Goal: Task Accomplishment & Management: Manage account settings

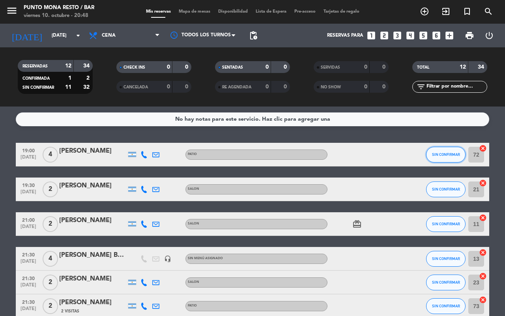
click at [448, 154] on span "SIN CONFIRMAR" at bounding box center [446, 154] width 28 height 4
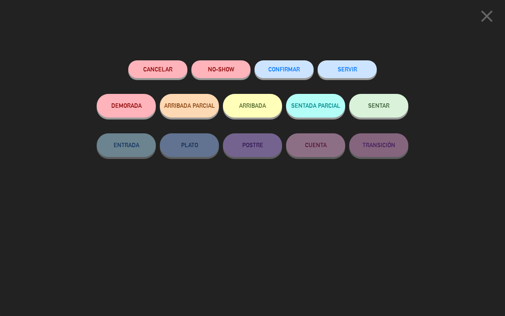
click at [392, 106] on button "SENTAR" at bounding box center [378, 106] width 59 height 24
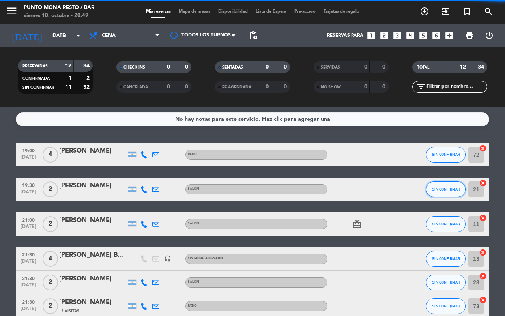
click at [456, 184] on button "SIN CONFIRMAR" at bounding box center [445, 189] width 39 height 16
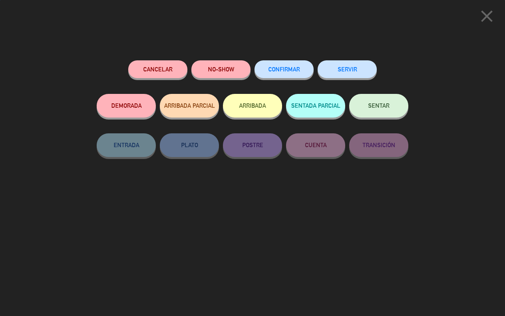
click at [392, 108] on button "SENTAR" at bounding box center [378, 106] width 59 height 24
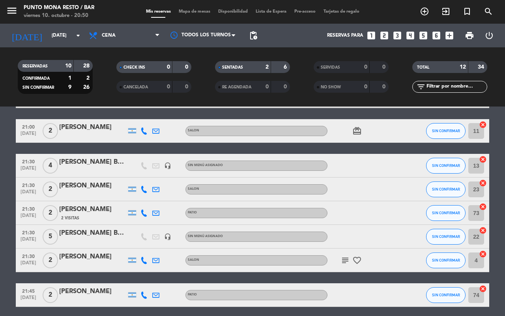
scroll to position [99, 0]
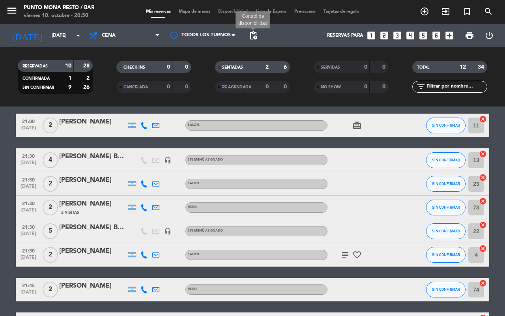
click at [258, 32] on span "pending_actions" at bounding box center [252, 35] width 9 height 9
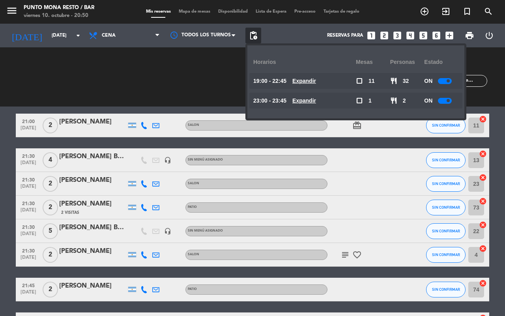
click at [316, 79] on u "Expandir" at bounding box center [304, 81] width 24 height 6
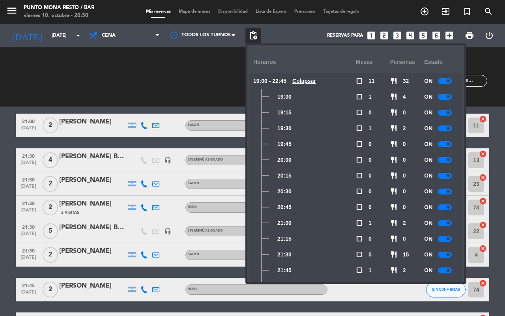
click at [447, 256] on div at bounding box center [445, 255] width 14 height 6
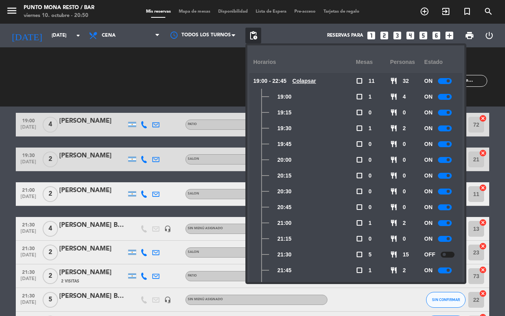
scroll to position [79, 0]
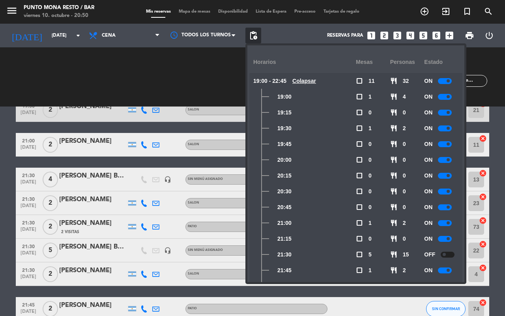
click at [0, 85] on div "RESERVADAS 10 28 CONFIRMADA 1 2 SIN CONFIRMAR 9 26 CHECK INS 0 0 CANCELADA 0 0 …" at bounding box center [252, 76] width 505 height 43
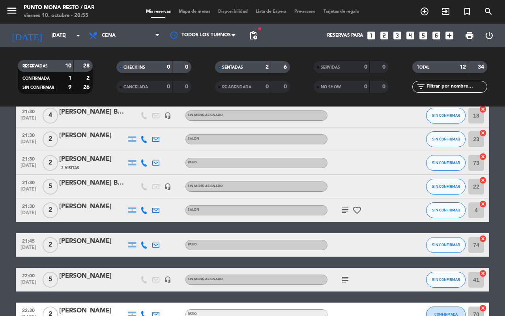
scroll to position [129, 0]
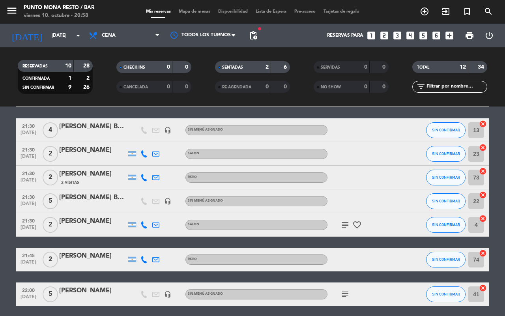
click at [385, 35] on icon "looks_two" at bounding box center [384, 35] width 10 height 10
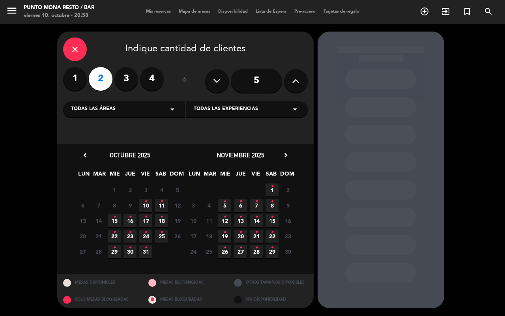
click at [146, 200] on icon "•" at bounding box center [145, 201] width 3 height 13
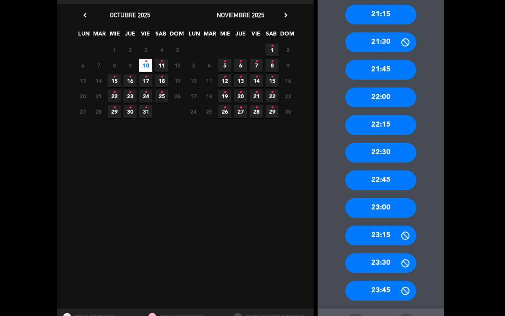
scroll to position [125, 0]
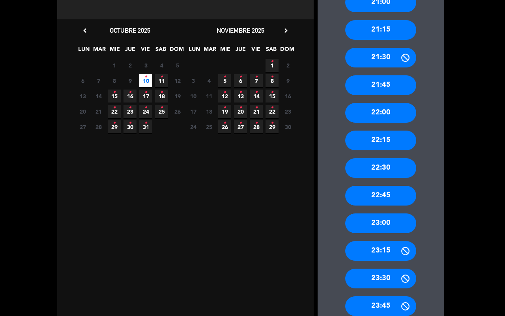
click at [387, 83] on div "21:45" at bounding box center [380, 85] width 71 height 20
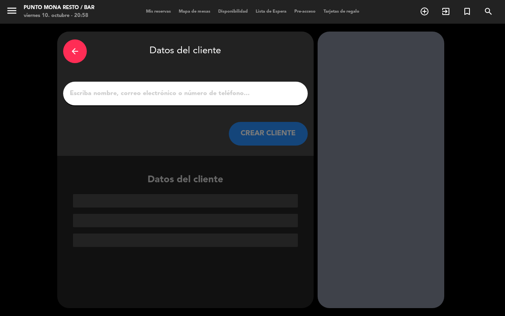
scroll to position [0, 0]
click at [222, 90] on input "1" at bounding box center [185, 93] width 233 height 11
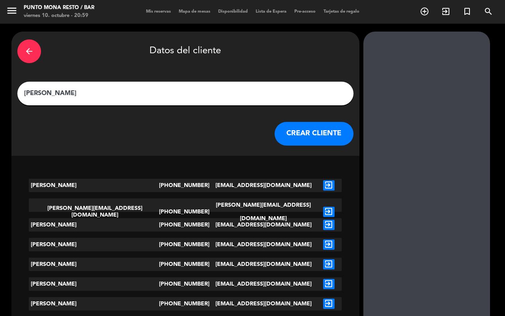
type input "[PERSON_NAME]"
click at [274, 131] on button "CREAR CLIENTE" at bounding box center [313, 134] width 79 height 24
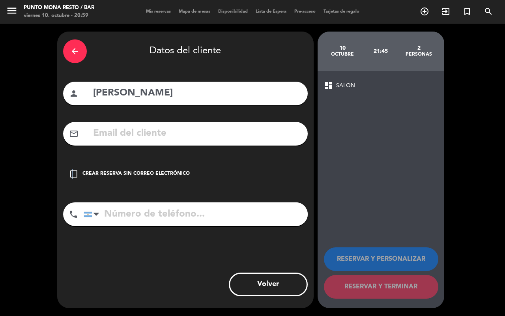
click at [72, 172] on icon "check_box_outline_blank" at bounding box center [73, 173] width 9 height 9
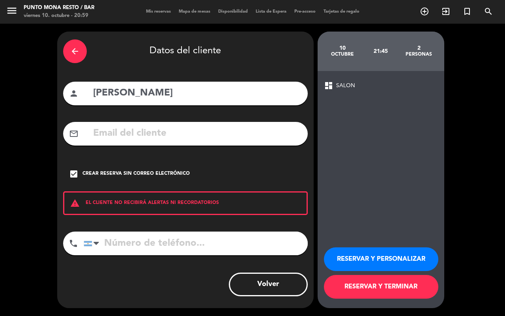
click at [384, 289] on button "RESERVAR Y TERMINAR" at bounding box center [381, 287] width 114 height 24
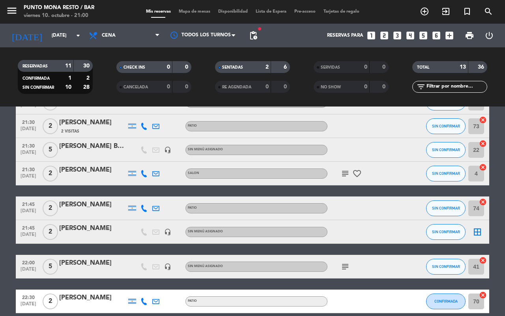
scroll to position [197, 0]
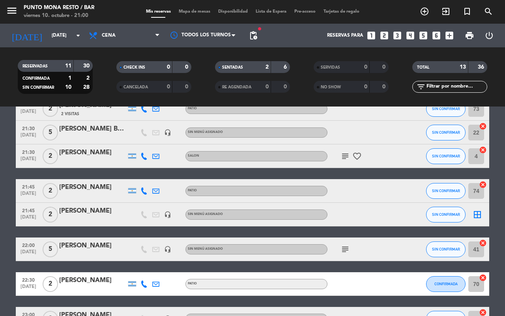
click at [70, 210] on div "[PERSON_NAME]" at bounding box center [92, 211] width 67 height 10
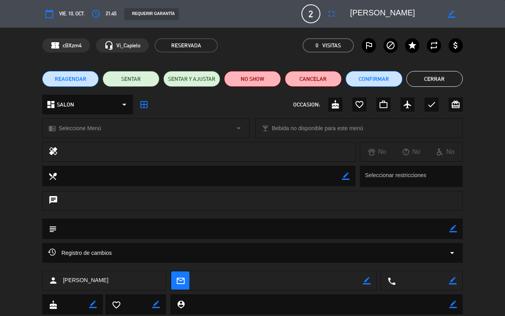
click at [454, 226] on icon "border_color" at bounding box center [452, 228] width 7 height 7
type textarea "BARRA"
click at [459, 227] on div "subject" at bounding box center [252, 228] width 421 height 21
click at [448, 229] on textarea at bounding box center [253, 228] width 393 height 20
click at [451, 231] on icon at bounding box center [452, 228] width 7 height 7
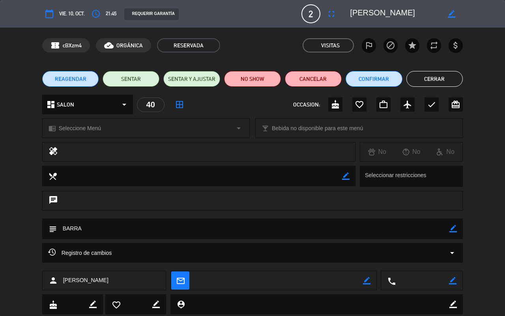
click at [448, 74] on button "Cerrar" at bounding box center [434, 79] width 57 height 16
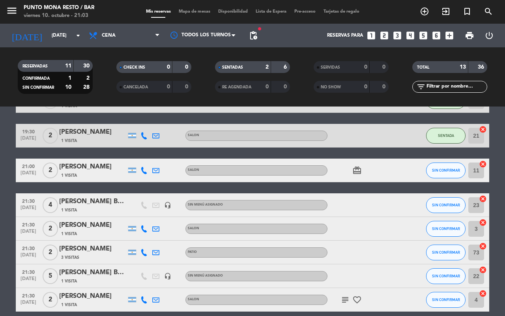
scroll to position [4, 0]
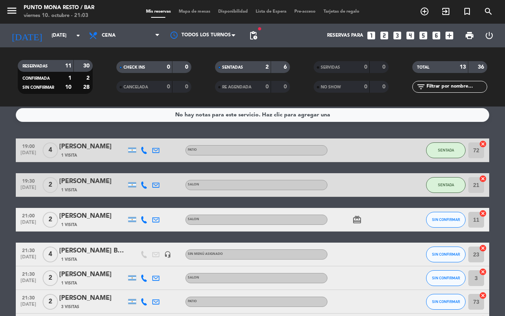
click at [144, 221] on icon at bounding box center [143, 219] width 7 height 7
click at [141, 279] on icon at bounding box center [143, 277] width 7 height 7
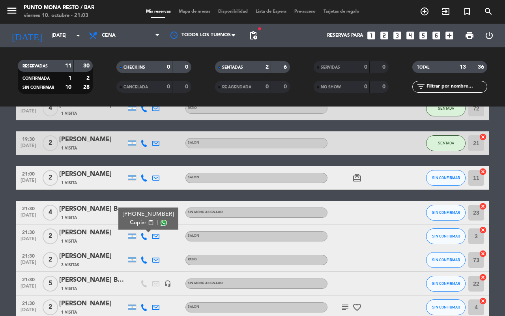
scroll to position [103, 0]
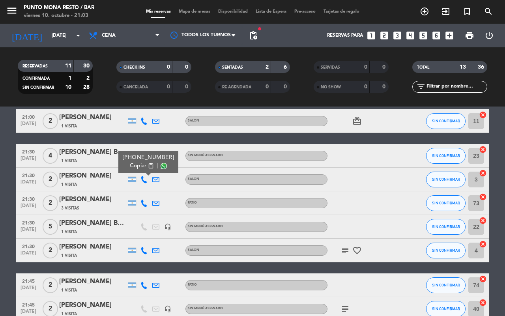
click at [143, 206] on icon at bounding box center [143, 203] width 7 height 7
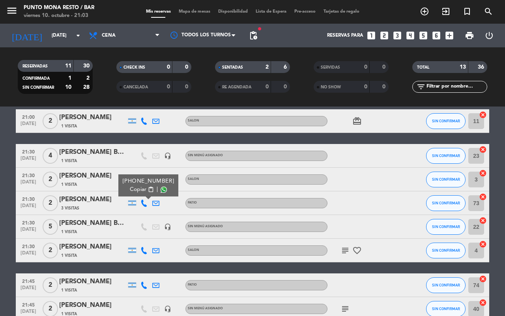
click at [144, 253] on icon at bounding box center [143, 250] width 7 height 7
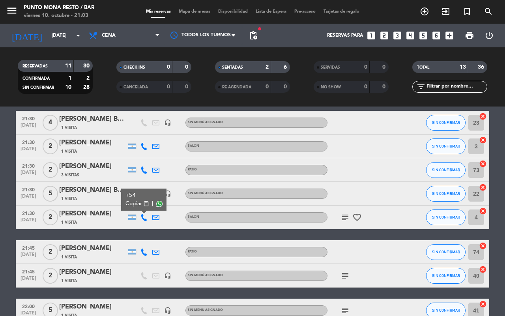
scroll to position [152, 0]
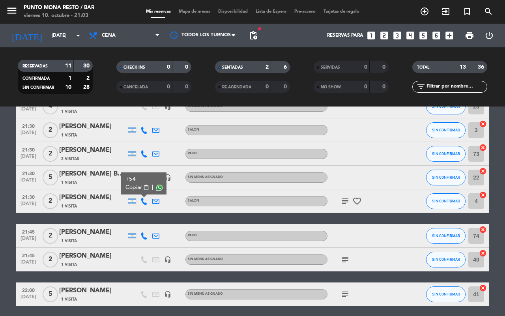
click at [144, 239] on div at bounding box center [144, 235] width 12 height 23
click at [144, 234] on icon at bounding box center [143, 235] width 7 height 7
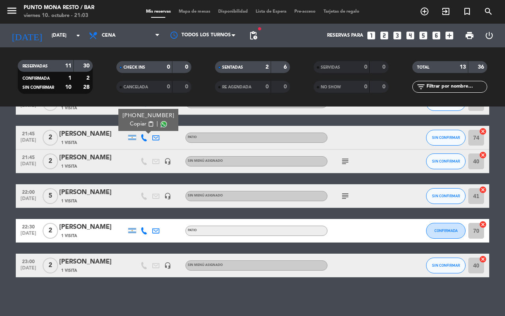
scroll to position [251, 0]
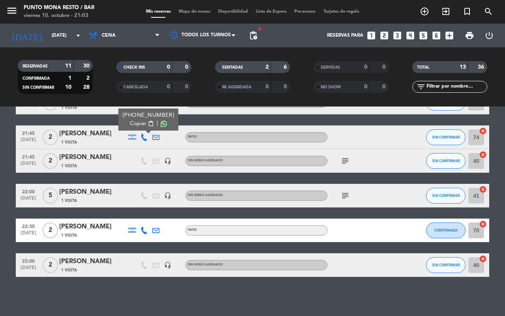
click at [145, 229] on icon at bounding box center [143, 230] width 7 height 7
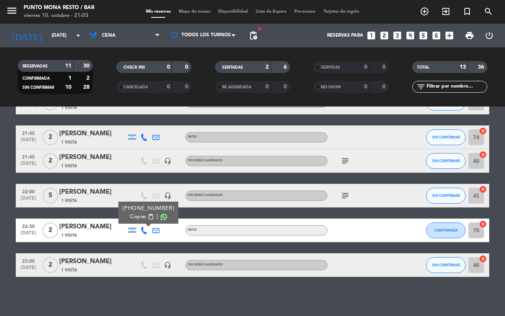
click at [142, 280] on div "No hay notas para este servicio. Haz clic para agregar una 19:00 [DATE] 4 [PERS…" at bounding box center [252, 210] width 505 height 209
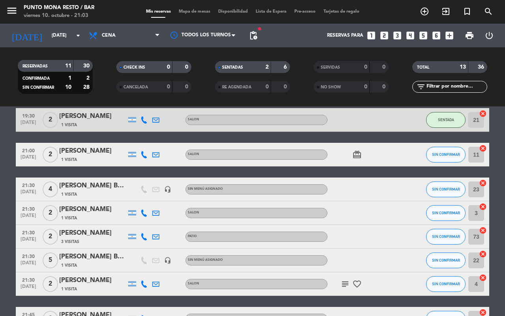
scroll to position [54, 0]
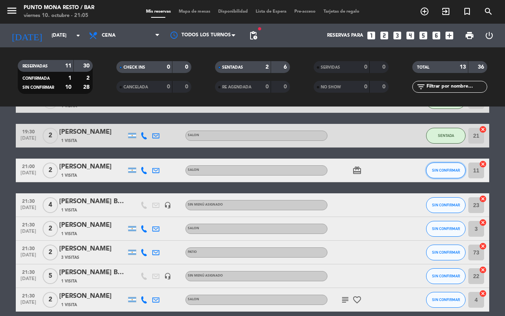
click at [455, 173] on button "SIN CONFIRMAR" at bounding box center [445, 170] width 39 height 16
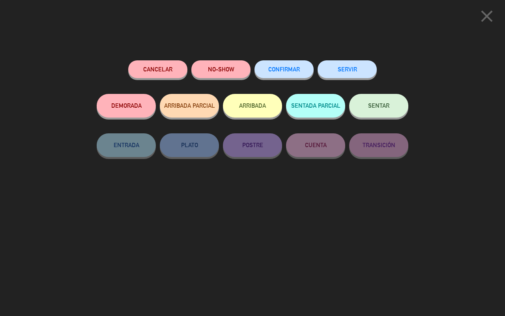
click at [142, 101] on button "DEMORADA" at bounding box center [126, 106] width 59 height 24
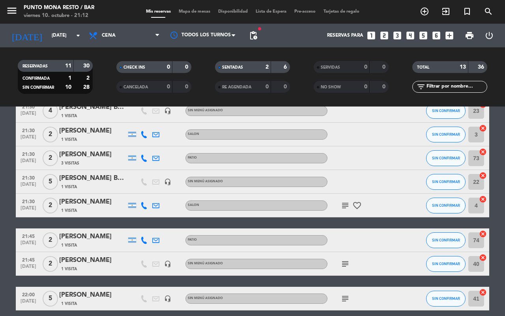
scroll to position [99, 0]
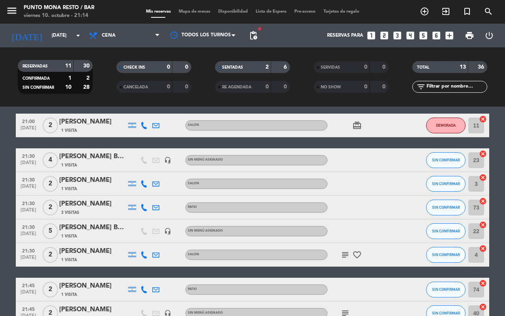
click at [410, 38] on icon "looks_4" at bounding box center [410, 35] width 10 height 10
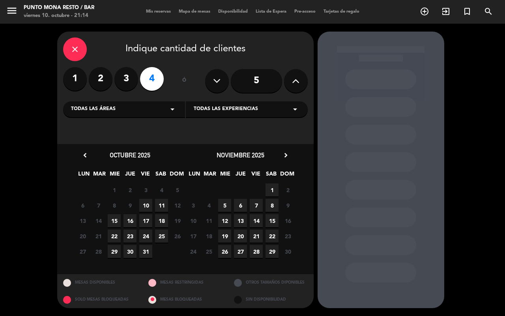
click at [161, 205] on span "11" at bounding box center [161, 205] width 13 height 13
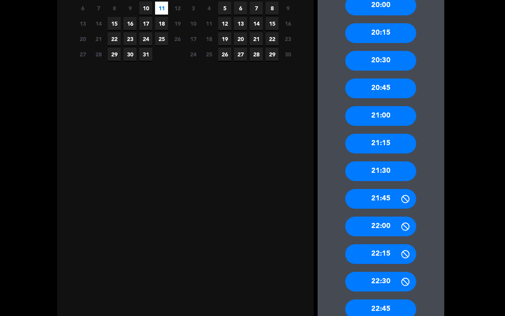
scroll to position [246, 0]
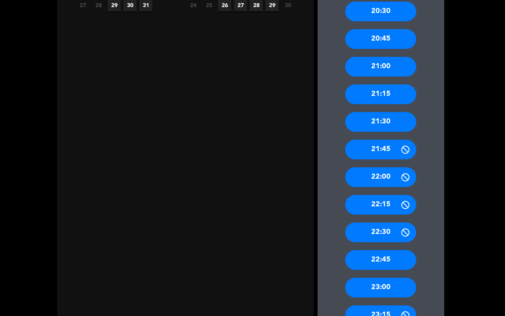
click at [366, 182] on div "22:00" at bounding box center [380, 177] width 71 height 20
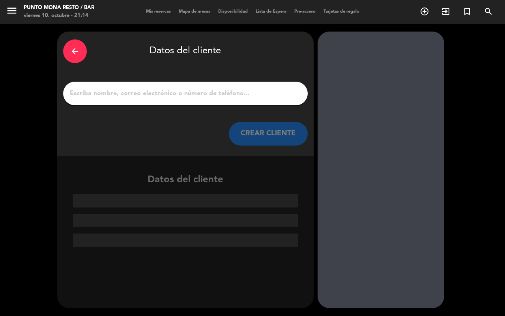
scroll to position [0, 0]
click at [184, 91] on input "1" at bounding box center [185, 93] width 233 height 11
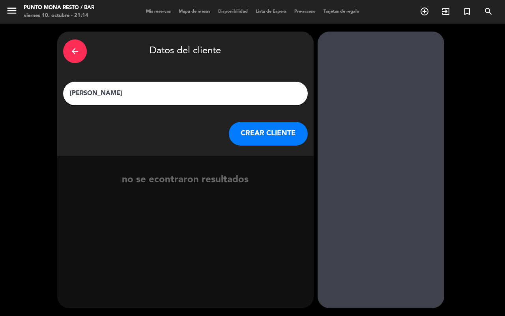
type input "[PERSON_NAME]"
click at [256, 133] on button "CREAR CLIENTE" at bounding box center [268, 134] width 79 height 24
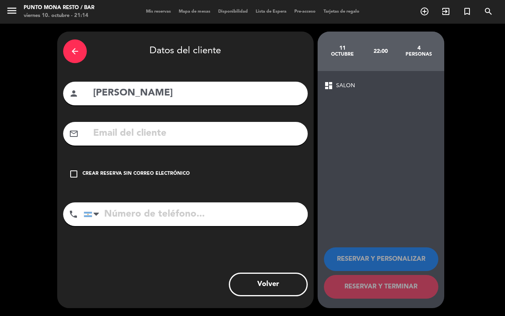
click at [69, 172] on icon "check_box_outline_blank" at bounding box center [73, 173] width 9 height 9
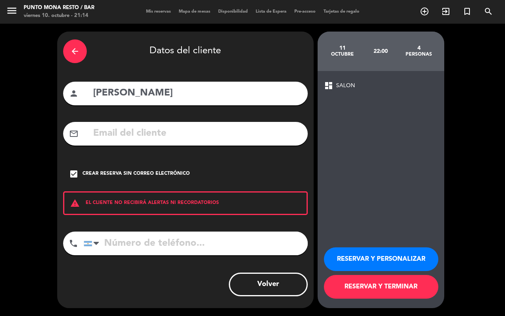
click at [366, 287] on button "RESERVAR Y TERMINAR" at bounding box center [381, 287] width 114 height 24
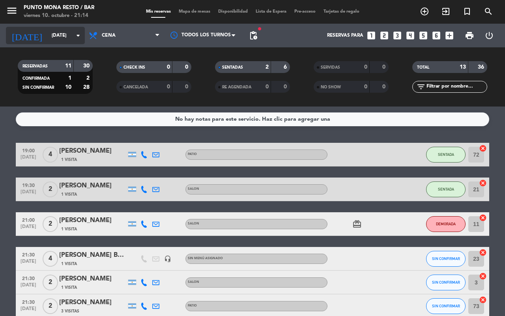
click at [65, 29] on input "[DATE]" at bounding box center [79, 35] width 63 height 13
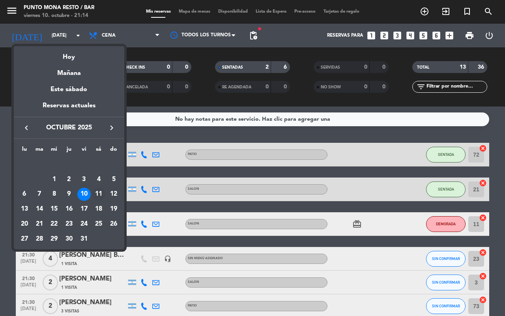
click at [96, 194] on div "11" at bounding box center [98, 194] width 13 height 13
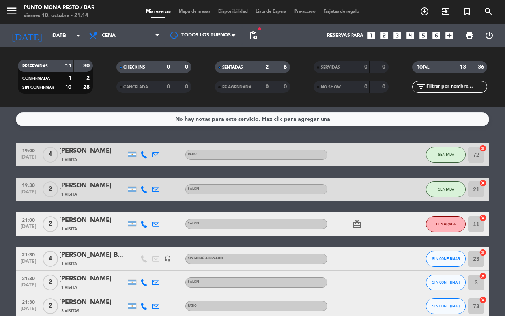
type input "[DATE]"
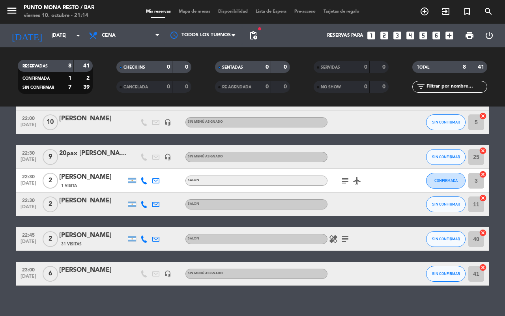
scroll to position [89, 0]
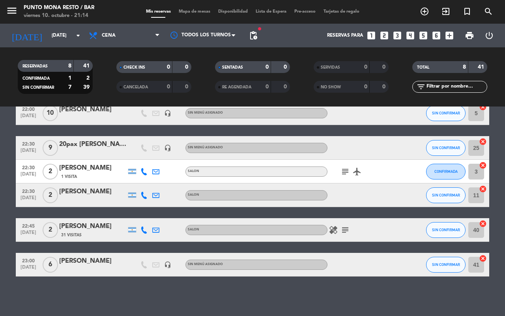
click at [347, 172] on icon "subject" at bounding box center [344, 171] width 9 height 9
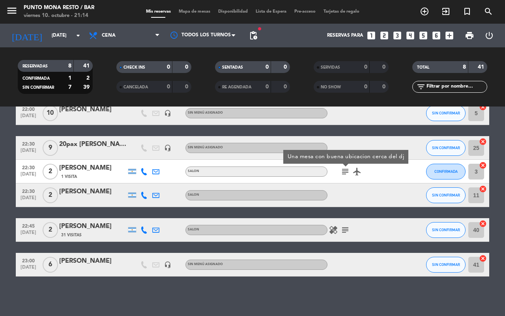
click at [344, 231] on icon "subject" at bounding box center [344, 229] width 9 height 9
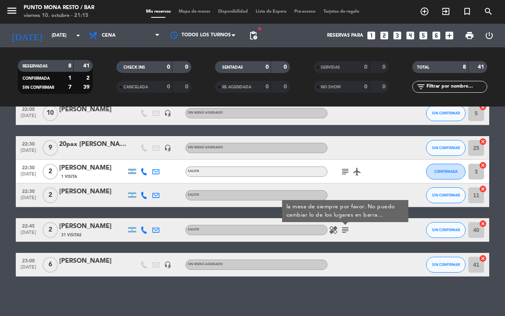
click at [343, 279] on div "No hay notas para este servicio. Haz clic para agregar una 22:00 [DATE] 4 [DEMO…" at bounding box center [252, 210] width 505 height 209
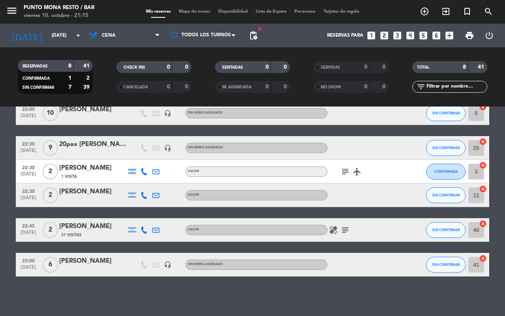
click at [95, 229] on div "[PERSON_NAME]" at bounding box center [92, 226] width 67 height 10
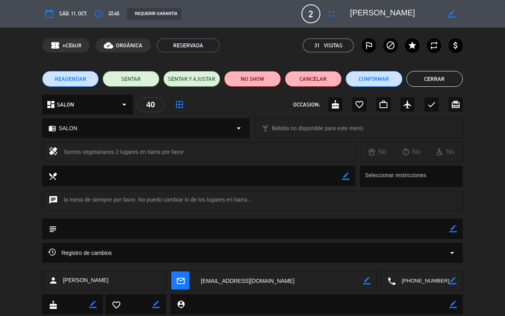
scroll to position [45, 0]
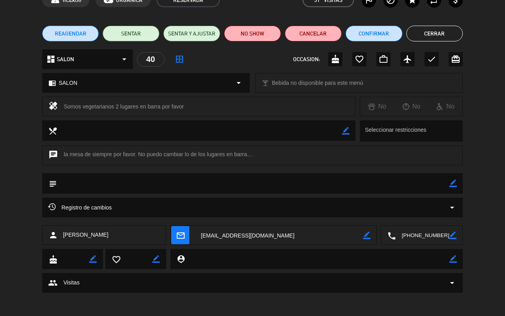
click at [450, 284] on span "arrow_drop_down" at bounding box center [451, 282] width 9 height 9
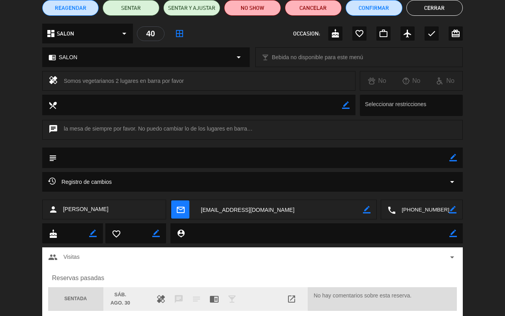
scroll to position [0, 0]
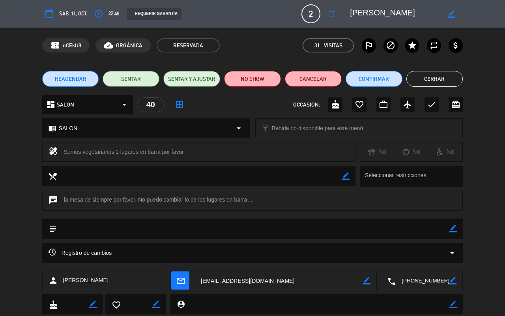
click at [452, 227] on icon "border_color" at bounding box center [452, 228] width 7 height 7
type textarea "j"
type textarea "D"
type textarea "j"
type textarea "mesa junto a dj"
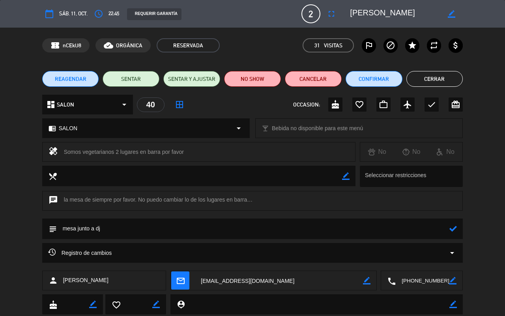
click at [452, 224] on div at bounding box center [452, 228] width 7 height 21
click at [452, 230] on icon at bounding box center [452, 228] width 7 height 7
click at [444, 66] on div "REAGENDAR SENTAR SENTAR Y AJUSTAR NO SHOW Cancelar Confirmar Cerrar" at bounding box center [252, 79] width 505 height 32
click at [446, 78] on button "Cerrar" at bounding box center [434, 79] width 57 height 16
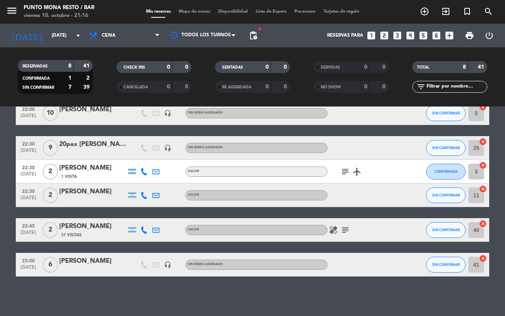
click at [346, 231] on icon "subject" at bounding box center [344, 229] width 9 height 9
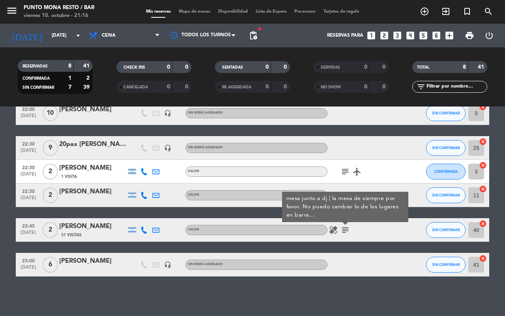
click at [64, 229] on div "[PERSON_NAME]" at bounding box center [92, 226] width 67 height 10
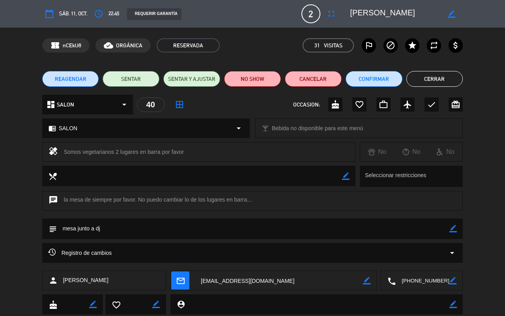
click at [253, 200] on div "chat la mesa de siempre por favor. No puedo cambiar lo de los lugares en barra…" at bounding box center [252, 201] width 421 height 20
click at [175, 204] on div "chat la mesa de siempre por favor. No puedo cambiar lo de los lugares en barra…" at bounding box center [252, 201] width 421 height 20
drag, startPoint x: 184, startPoint y: 200, endPoint x: 129, endPoint y: 200, distance: 55.6
click at [129, 200] on div "chat la mesa de siempre por favor. No puedo cambiar lo de los lugares en barra…" at bounding box center [252, 201] width 421 height 20
click at [127, 200] on div "chat la mesa de siempre por favor. No puedo cambiar lo de los lugares en barra…" at bounding box center [252, 201] width 421 height 20
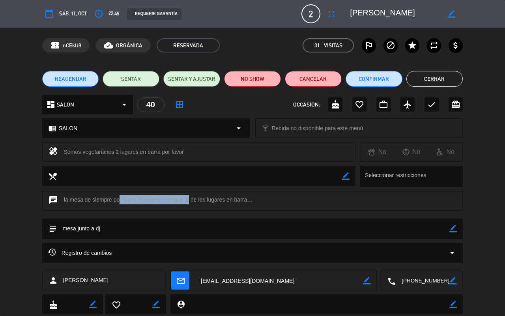
drag, startPoint x: 115, startPoint y: 200, endPoint x: 187, endPoint y: 206, distance: 72.4
click at [187, 206] on div "chat la mesa de siempre por favor. No puedo cambiar lo de los lugares en barra…" at bounding box center [252, 201] width 421 height 20
click at [235, 203] on div "chat la mesa de siempre por favor. No puedo cambiar lo de los lugares en barra…" at bounding box center [252, 201] width 421 height 20
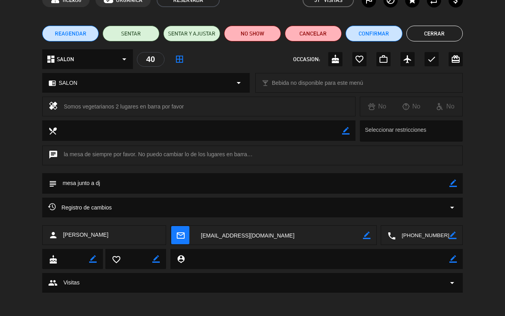
drag, startPoint x: 179, startPoint y: 156, endPoint x: 190, endPoint y: 157, distance: 11.5
click at [184, 157] on div "chat la mesa de siempre por favor. No puedo cambiar lo de los lugares en barra…" at bounding box center [252, 156] width 421 height 20
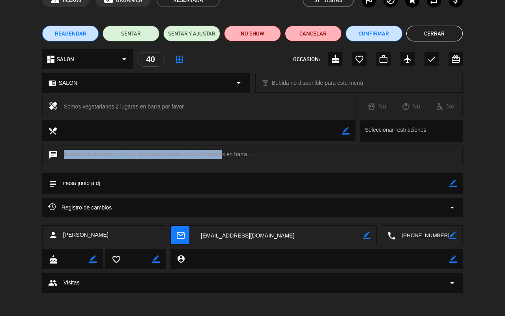
drag, startPoint x: 220, startPoint y: 157, endPoint x: 260, endPoint y: 157, distance: 40.2
click at [260, 157] on div "chat la mesa de siempre por favor. No puedo cambiar lo de los lugares en barra…" at bounding box center [252, 156] width 421 height 20
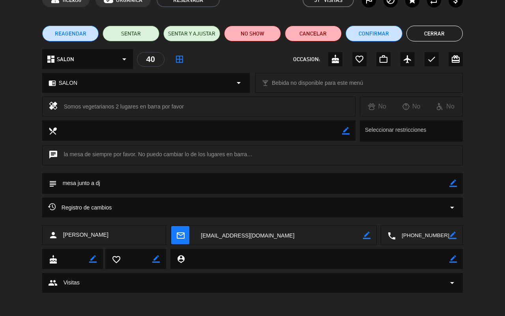
click at [280, 161] on div "chat la mesa de siempre por favor. No puedo cambiar lo de los lugares en barra…" at bounding box center [252, 156] width 421 height 20
click at [438, 36] on button "Cerrar" at bounding box center [434, 34] width 57 height 16
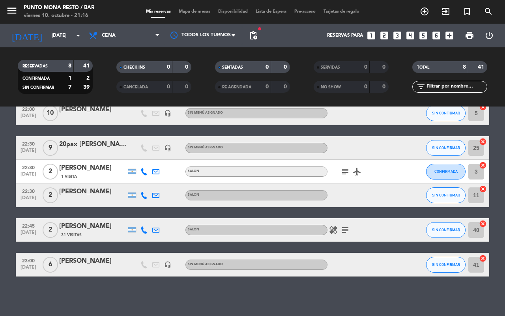
click at [344, 174] on icon "subject" at bounding box center [344, 171] width 9 height 9
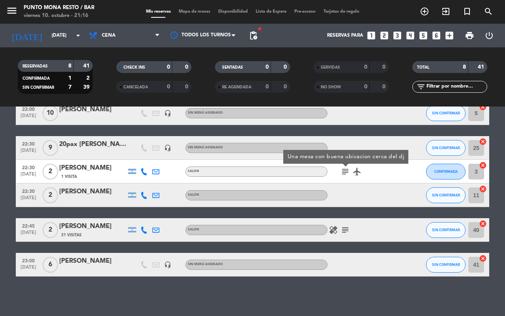
click at [344, 174] on icon "subject" at bounding box center [344, 171] width 9 height 9
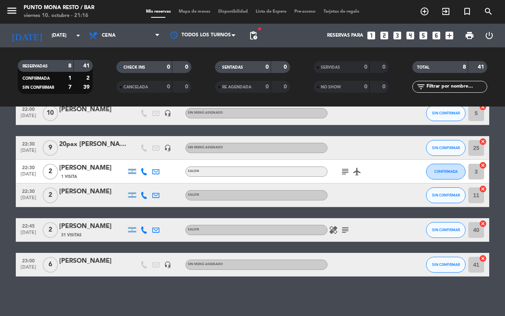
click at [342, 170] on icon "subject" at bounding box center [344, 171] width 9 height 9
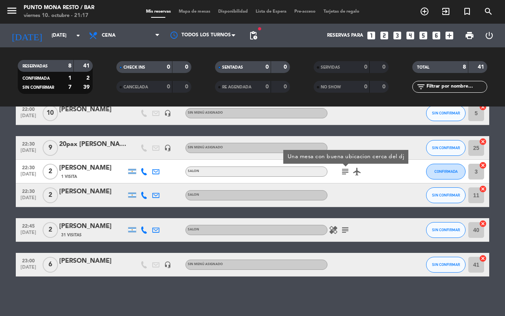
click at [346, 170] on icon "subject" at bounding box center [344, 171] width 9 height 9
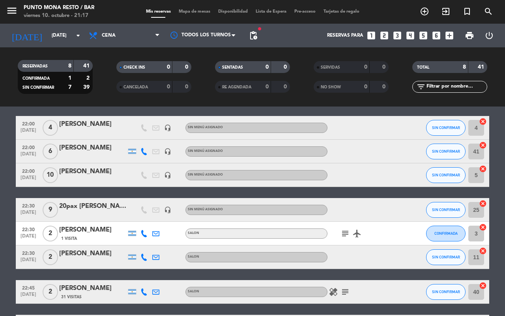
scroll to position [0, 0]
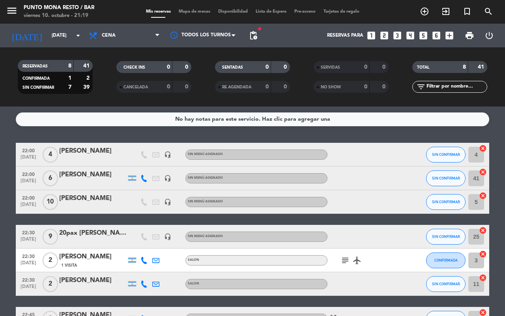
click at [423, 37] on icon "looks_5" at bounding box center [423, 35] width 10 height 10
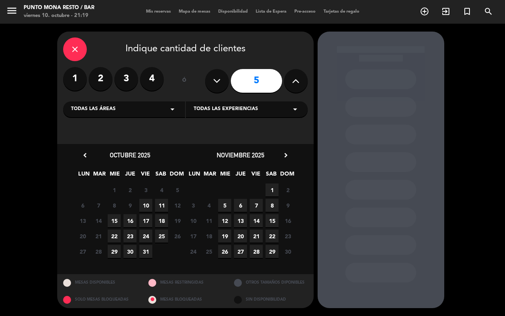
click at [160, 202] on span "11" at bounding box center [161, 205] width 13 height 13
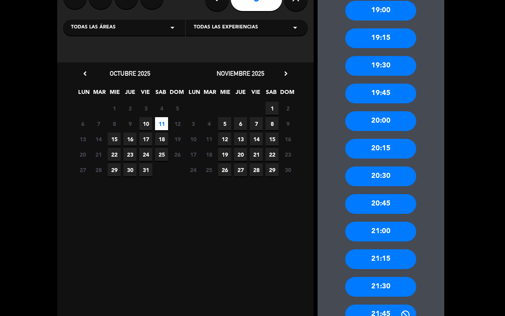
scroll to position [99, 0]
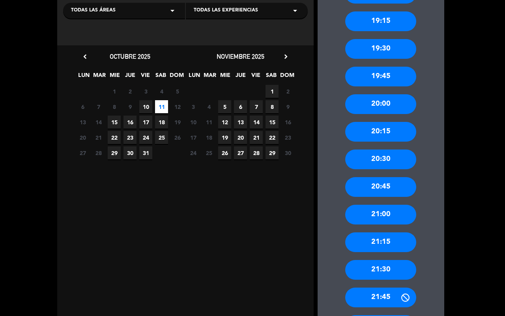
click at [395, 273] on div "21:30" at bounding box center [380, 270] width 71 height 20
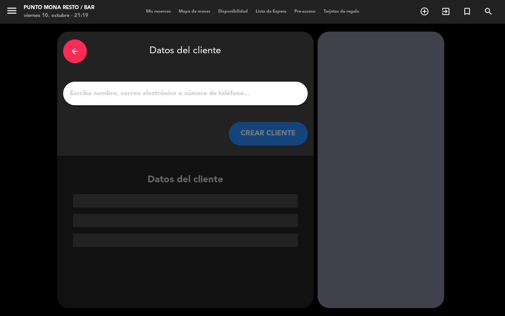
click at [194, 94] on input "1" at bounding box center [185, 93] width 233 height 11
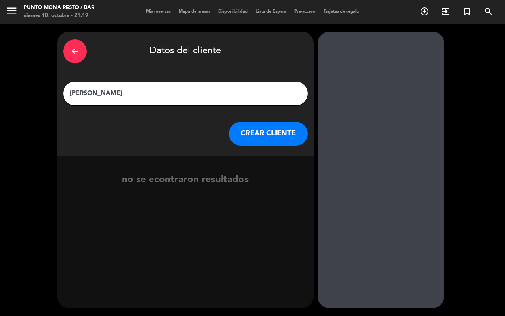
type input "[PERSON_NAME]"
click at [270, 129] on button "CREAR CLIENTE" at bounding box center [268, 134] width 79 height 24
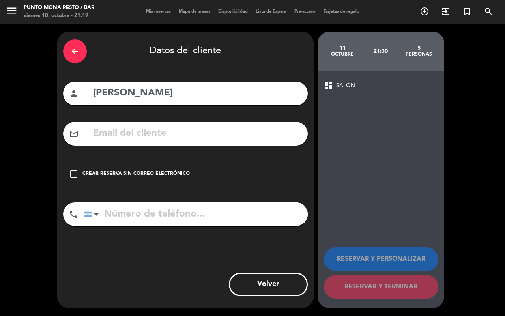
click at [74, 168] on div "check_box_outline_blank Crear reserva sin correo electrónico" at bounding box center [185, 174] width 244 height 24
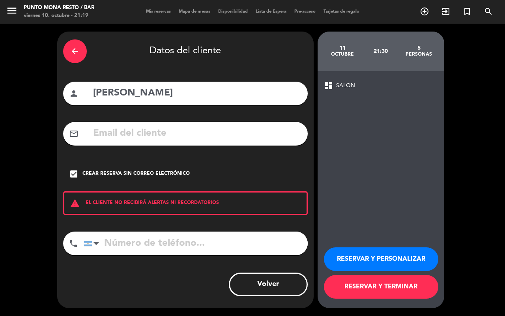
click at [370, 290] on button "RESERVAR Y TERMINAR" at bounding box center [381, 287] width 114 height 24
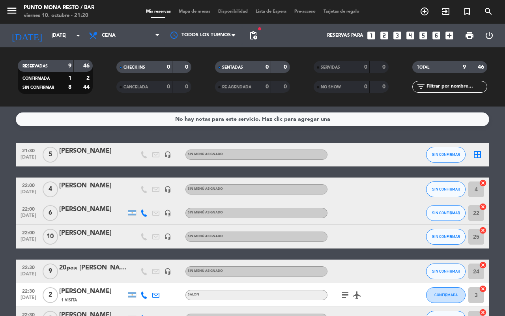
click at [477, 156] on icon "border_all" at bounding box center [476, 154] width 9 height 9
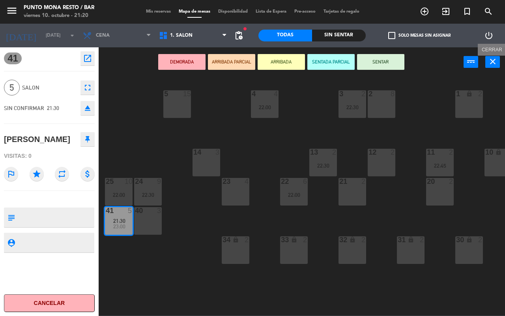
click at [486, 62] on button "close" at bounding box center [492, 62] width 15 height 12
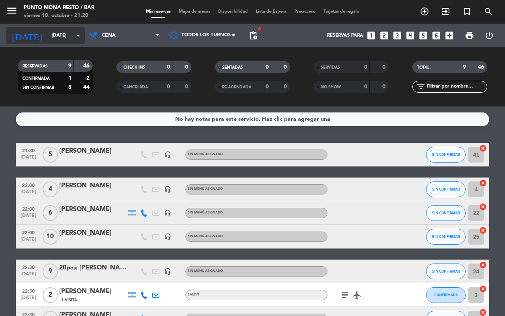
click at [49, 39] on input "[DATE]" at bounding box center [79, 35] width 63 height 13
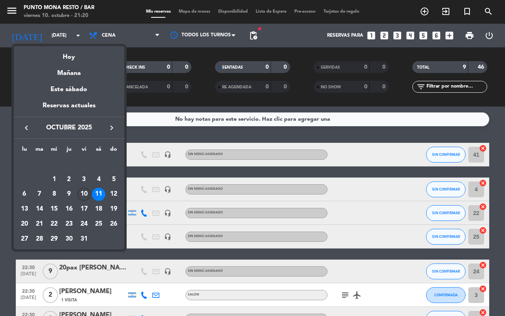
click at [82, 197] on div "10" at bounding box center [83, 194] width 13 height 13
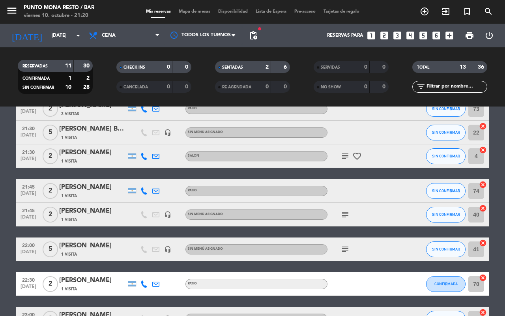
scroll to position [148, 0]
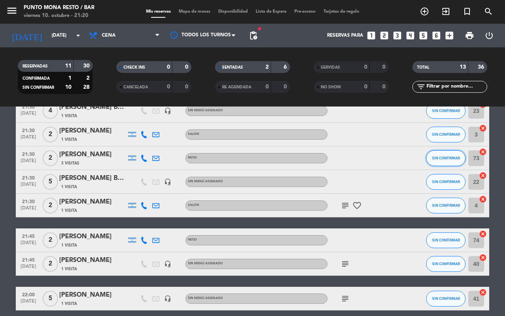
click at [450, 159] on span "SIN CONFIRMAR" at bounding box center [446, 158] width 28 height 4
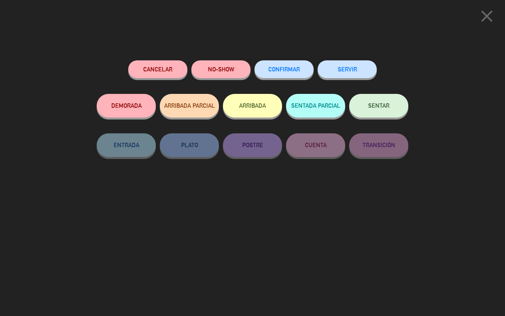
click at [389, 101] on button "SENTAR" at bounding box center [378, 106] width 59 height 24
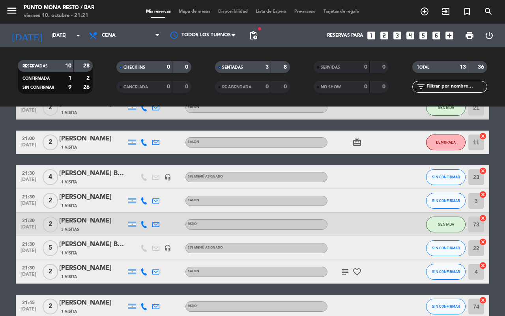
scroll to position [99, 0]
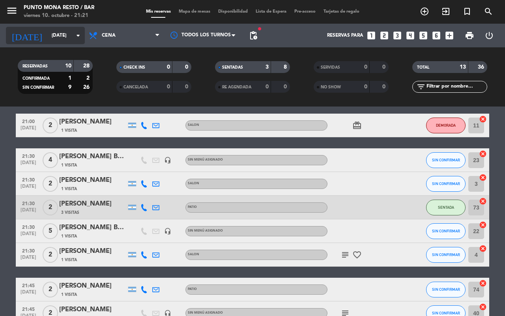
click at [66, 38] on input "[DATE]" at bounding box center [79, 35] width 63 height 13
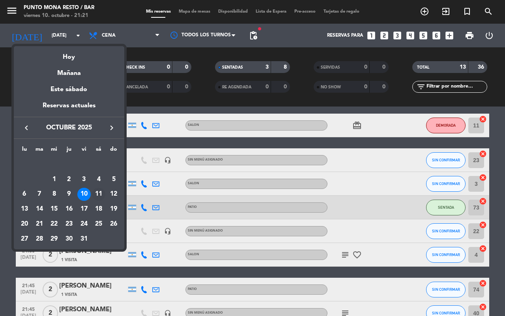
click at [101, 194] on div "11" at bounding box center [98, 194] width 13 height 13
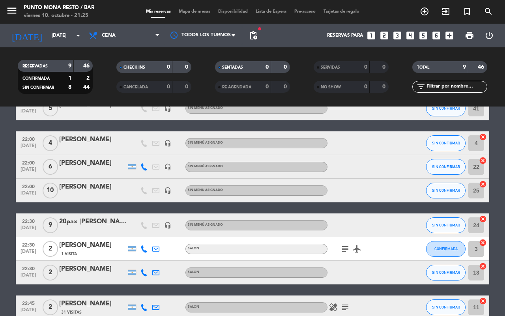
scroll to position [0, 0]
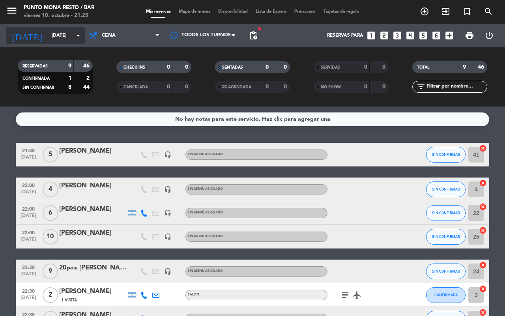
click at [71, 39] on input "[DATE]" at bounding box center [79, 35] width 63 height 13
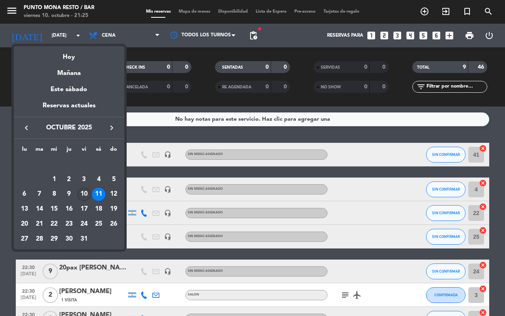
click at [83, 194] on div "10" at bounding box center [83, 194] width 13 height 13
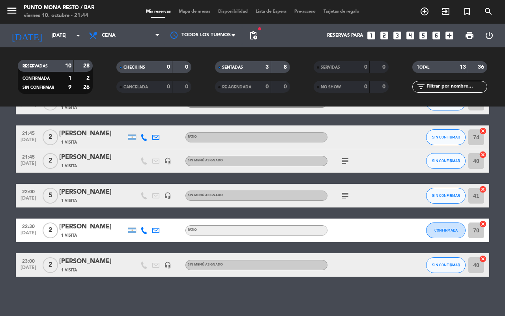
scroll to position [152, 0]
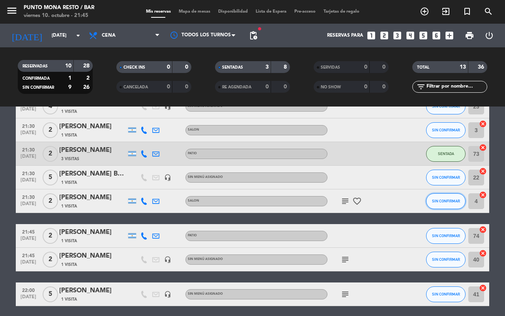
click at [442, 205] on button "SIN CONFIRMAR" at bounding box center [445, 201] width 39 height 16
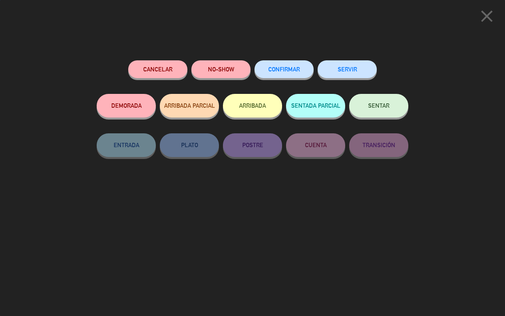
click at [392, 105] on button "SENTAR" at bounding box center [378, 106] width 59 height 24
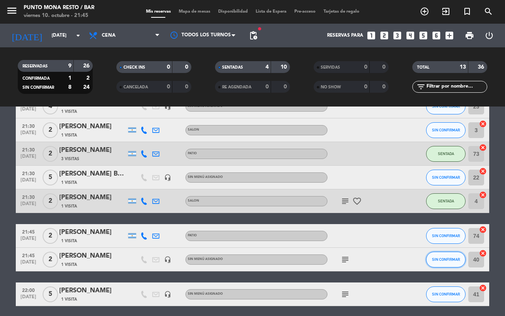
click at [437, 258] on span "SIN CONFIRMAR" at bounding box center [446, 259] width 28 height 4
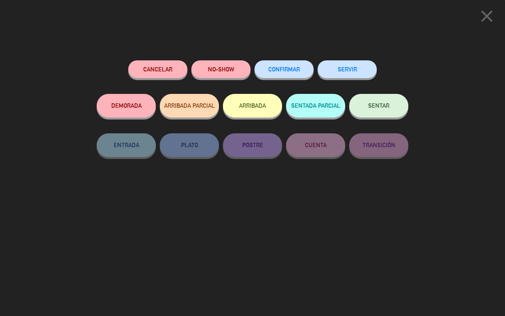
click at [382, 100] on button "SENTAR" at bounding box center [378, 106] width 59 height 24
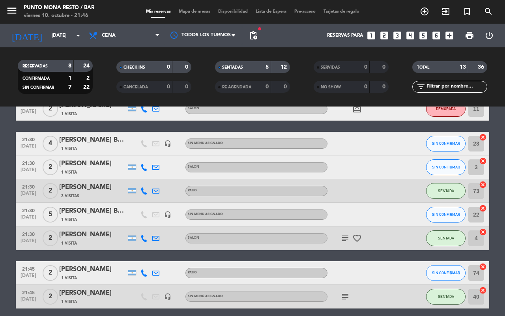
scroll to position [99, 0]
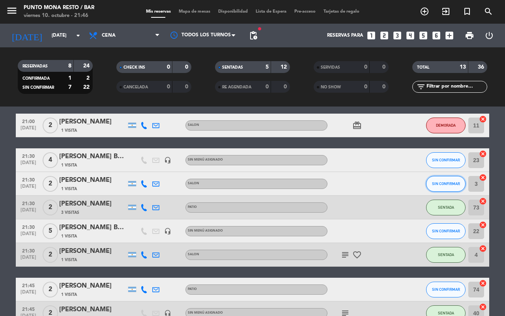
click at [433, 182] on span "SIN CONFIRMAR" at bounding box center [446, 183] width 28 height 4
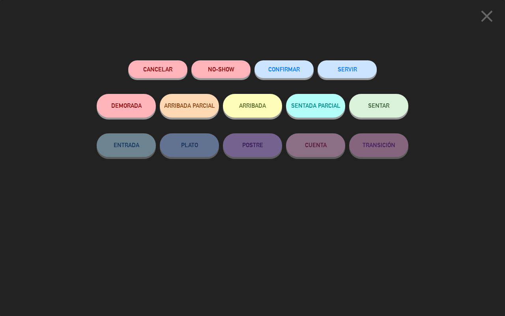
click at [361, 106] on button "SENTAR" at bounding box center [378, 106] width 59 height 24
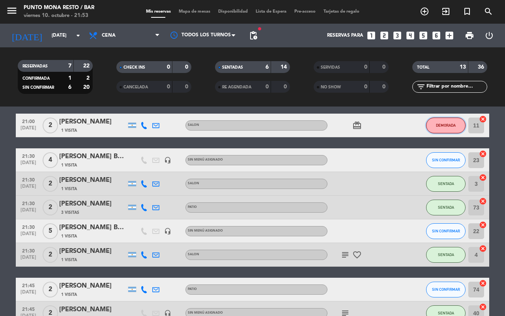
click at [444, 124] on span "DEMORADA" at bounding box center [446, 125] width 20 height 4
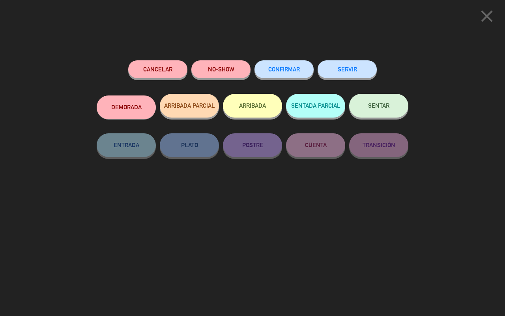
click at [365, 109] on button "SENTAR" at bounding box center [378, 106] width 59 height 24
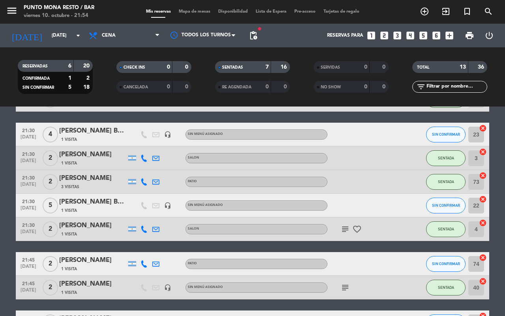
scroll to position [4, 0]
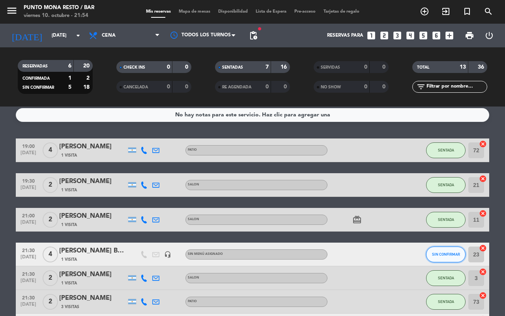
click at [453, 255] on span "SIN CONFIRMAR" at bounding box center [446, 254] width 28 height 4
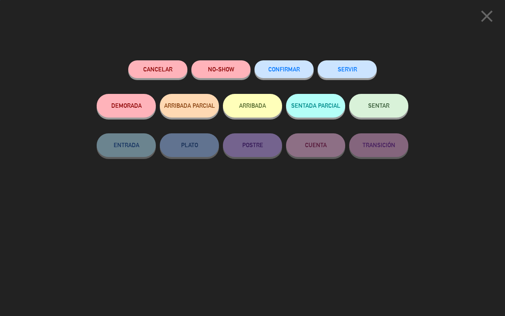
click at [395, 97] on button "SENTAR" at bounding box center [378, 106] width 59 height 24
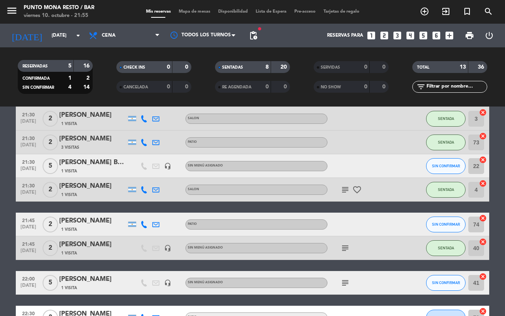
scroll to position [54, 0]
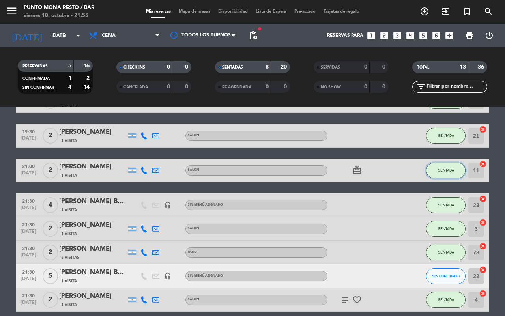
click at [442, 168] on span "SENTADA" at bounding box center [446, 170] width 16 height 4
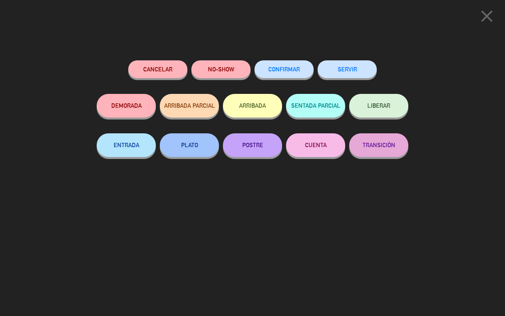
click at [134, 104] on button "DEMORADA" at bounding box center [126, 106] width 59 height 24
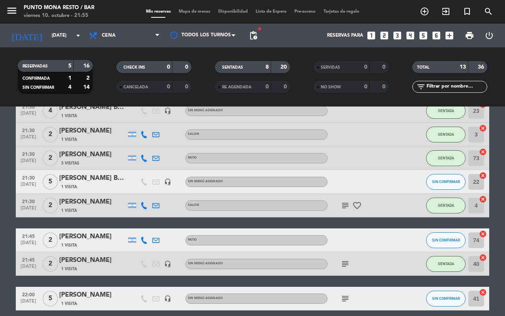
scroll to position [152, 0]
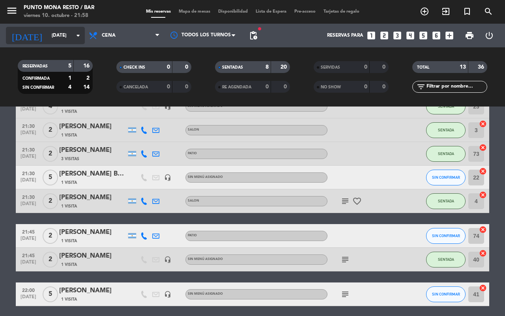
click at [64, 27] on div "[DATE] [DATE] arrow_drop_down" at bounding box center [45, 35] width 79 height 17
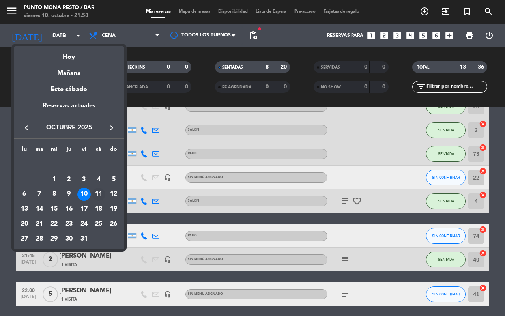
click at [97, 196] on div "11" at bounding box center [98, 194] width 13 height 13
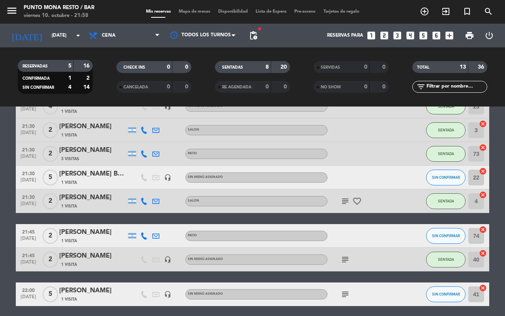
type input "[DATE]"
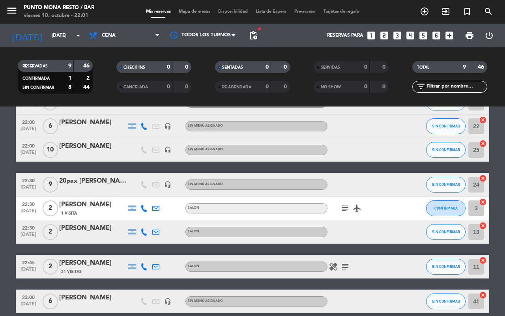
scroll to position [123, 0]
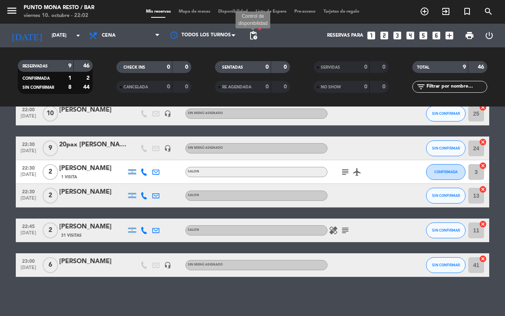
click at [254, 32] on span "pending_actions" at bounding box center [252, 35] width 9 height 9
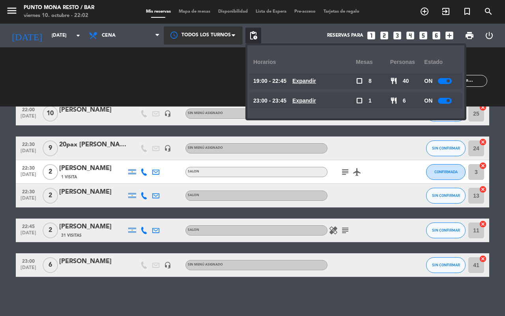
click at [210, 36] on div at bounding box center [203, 35] width 79 height 18
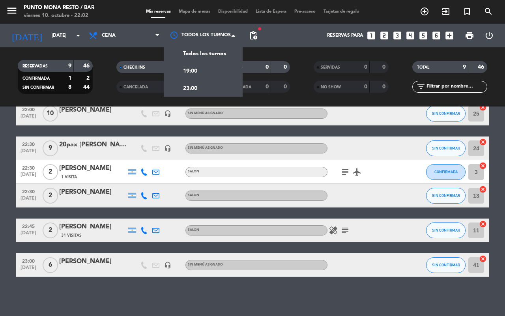
click at [396, 271] on div at bounding box center [362, 264] width 71 height 23
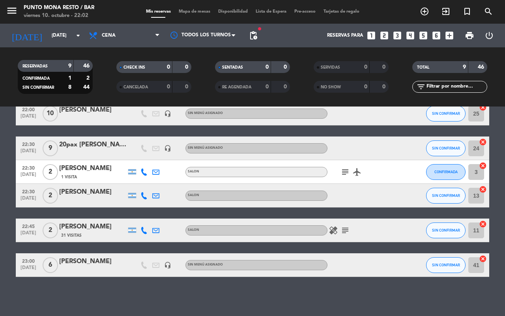
click at [483, 257] on icon "cancel" at bounding box center [483, 259] width 8 height 8
click at [478, 261] on icon "border_all" at bounding box center [476, 264] width 9 height 9
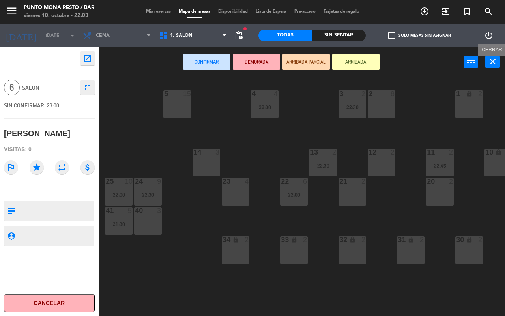
click at [493, 60] on icon "close" at bounding box center [492, 61] width 9 height 9
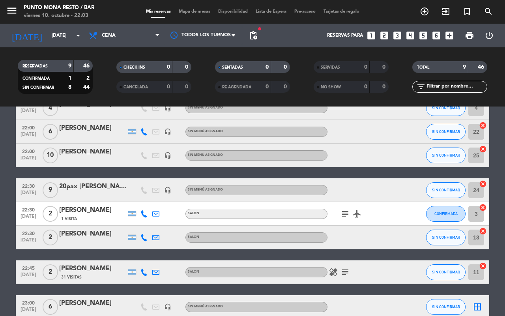
scroll to position [99, 0]
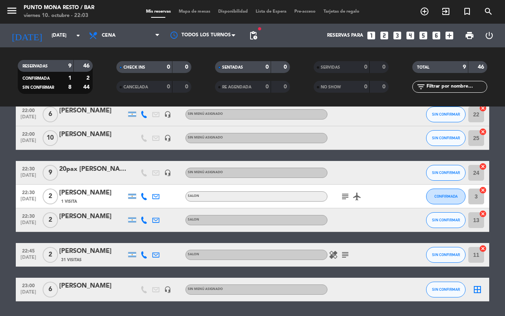
click at [476, 291] on icon "border_all" at bounding box center [476, 289] width 9 height 9
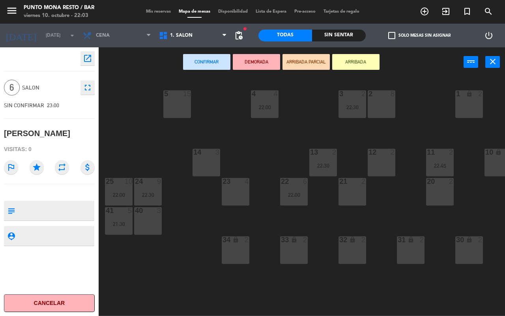
click at [233, 190] on div "23 4" at bounding box center [236, 192] width 28 height 28
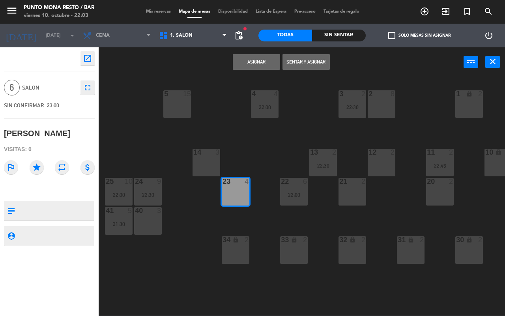
click at [263, 57] on button "Asignar" at bounding box center [256, 62] width 47 height 16
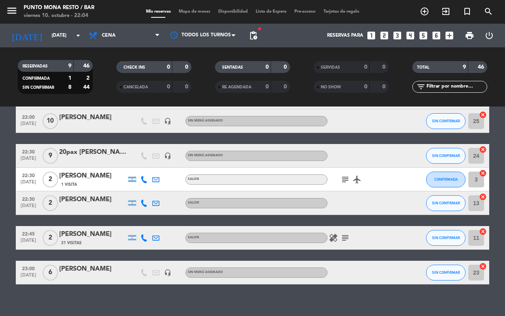
scroll to position [123, 0]
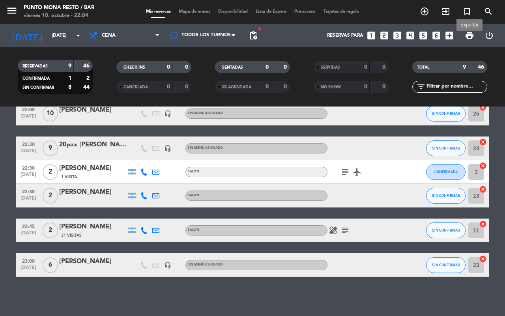
click at [470, 34] on span "print" at bounding box center [469, 35] width 9 height 9
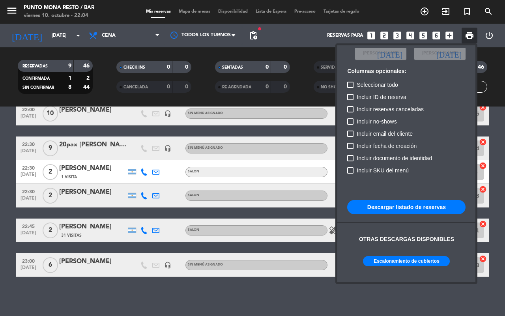
scroll to position [0, 0]
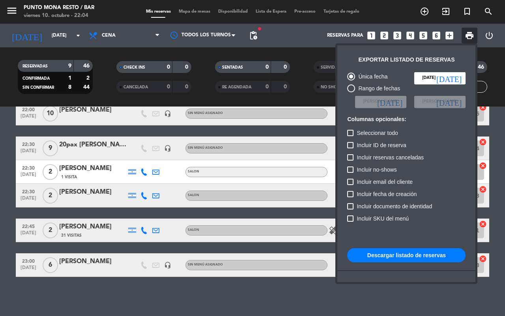
click at [414, 258] on button "Descargar listado de reservas" at bounding box center [406, 255] width 118 height 14
click at [316, 97] on div at bounding box center [252, 158] width 505 height 316
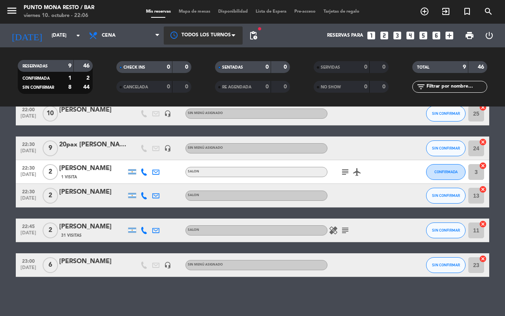
click at [223, 32] on div at bounding box center [203, 35] width 79 height 18
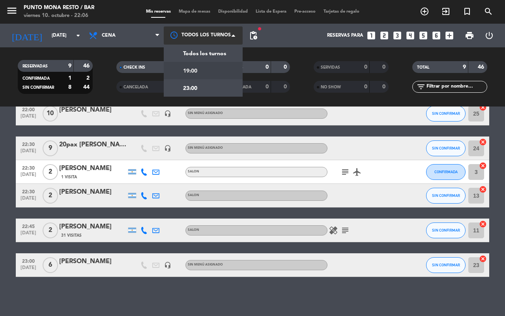
click at [202, 72] on div "19:00" at bounding box center [203, 70] width 79 height 17
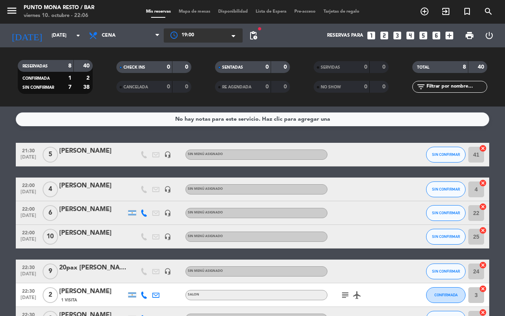
drag, startPoint x: 191, startPoint y: 24, endPoint x: 192, endPoint y: 28, distance: 4.0
click at [191, 26] on div "Todos los turnos × 19:00 ×" at bounding box center [203, 36] width 79 height 24
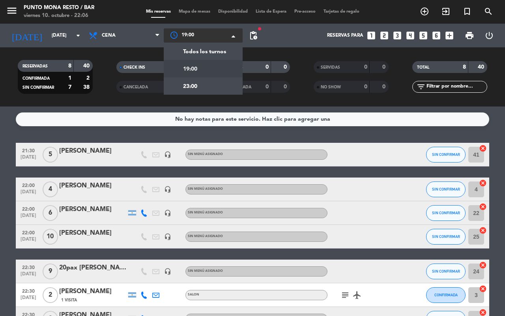
click at [197, 30] on div at bounding box center [203, 35] width 79 height 14
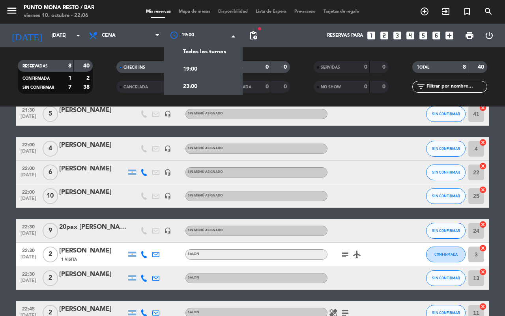
scroll to position [89, 0]
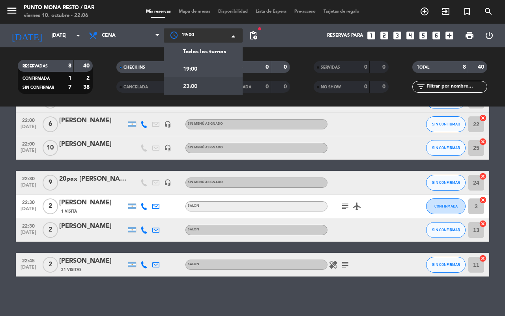
click at [214, 84] on div "23:00" at bounding box center [203, 85] width 79 height 17
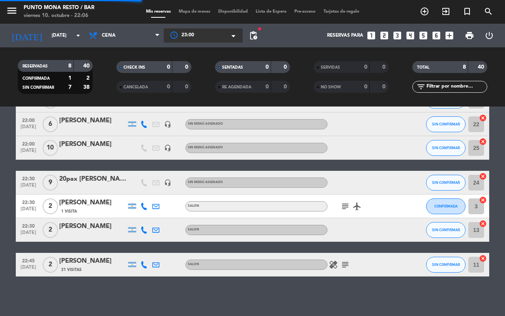
scroll to position [0, 0]
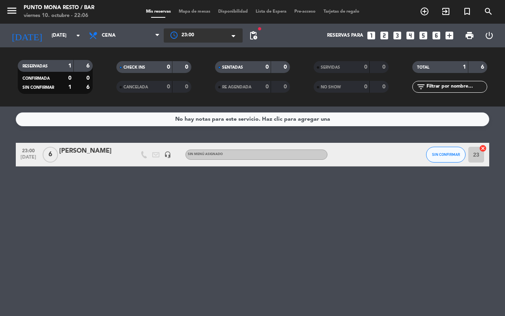
click at [239, 36] on span at bounding box center [235, 36] width 8 height 8
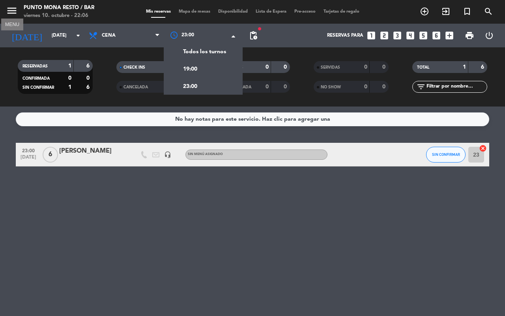
click at [11, 11] on icon "menu" at bounding box center [12, 11] width 12 height 12
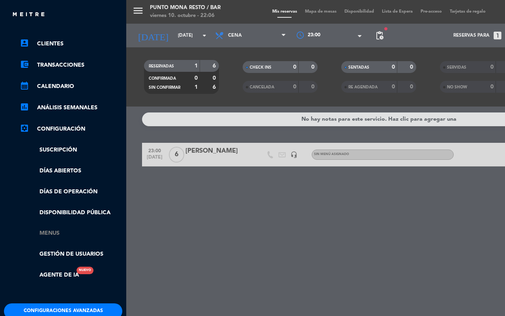
scroll to position [91, 0]
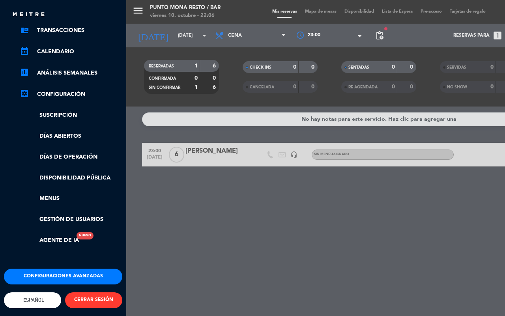
click at [93, 269] on button "Configuraciones avanzadas" at bounding box center [63, 277] width 118 height 16
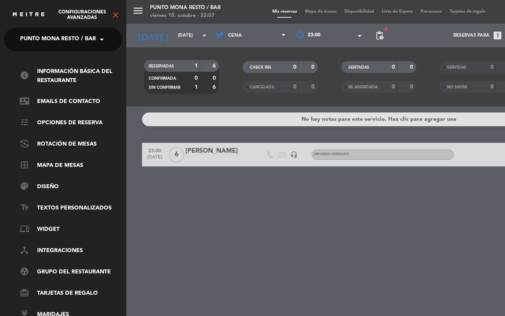
scroll to position [0, 0]
click at [114, 12] on icon "close" at bounding box center [115, 14] width 9 height 9
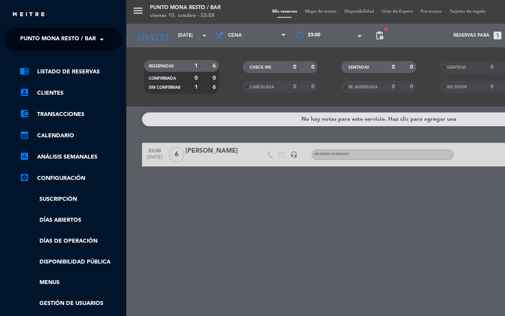
scroll to position [49, 0]
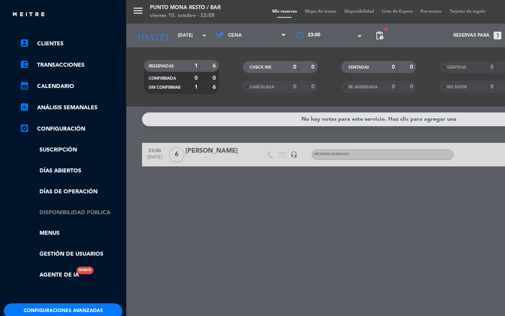
click at [99, 210] on link "Disponibilidad pública" at bounding box center [71, 212] width 103 height 9
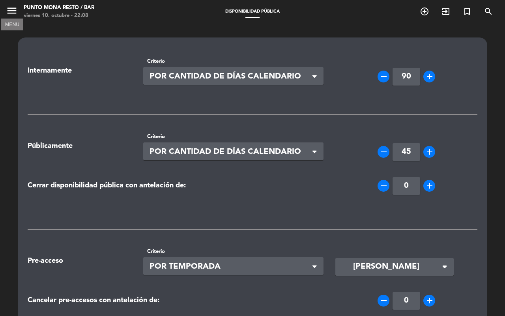
click at [6, 13] on icon "menu" at bounding box center [12, 11] width 12 height 12
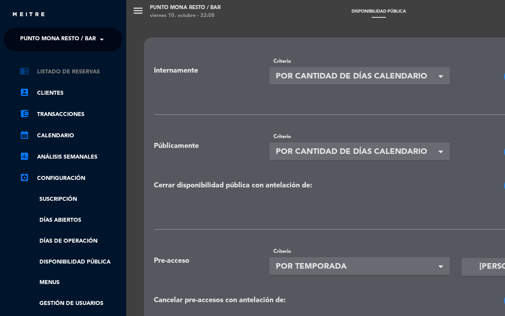
click at [81, 69] on link "chrome_reader_mode Listado de Reservas" at bounding box center [71, 71] width 103 height 9
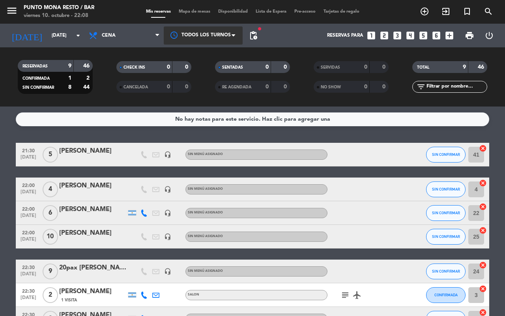
drag, startPoint x: 228, startPoint y: 39, endPoint x: 213, endPoint y: 32, distance: 16.3
click at [213, 32] on div at bounding box center [203, 35] width 79 height 18
click at [214, 32] on div at bounding box center [203, 35] width 79 height 18
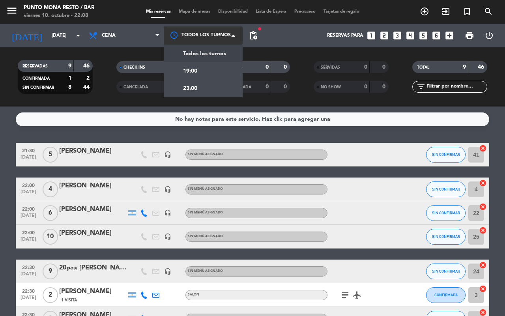
click at [211, 53] on span "Todos los turnos" at bounding box center [204, 53] width 43 height 9
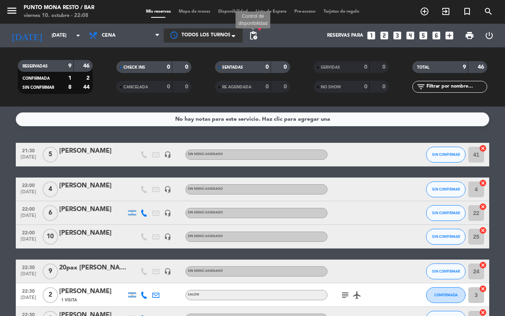
click at [254, 37] on span "pending_actions" at bounding box center [252, 35] width 9 height 9
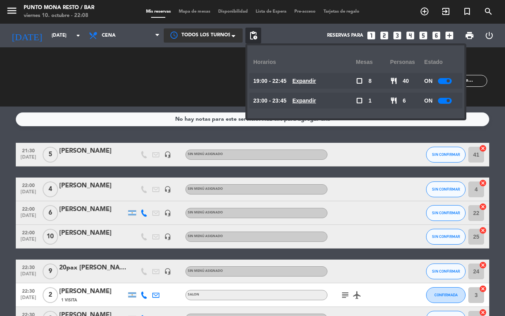
click at [444, 101] on div at bounding box center [445, 101] width 14 height 6
click at [167, 78] on div "CHECK INS 0 0" at bounding box center [154, 77] width 99 height 8
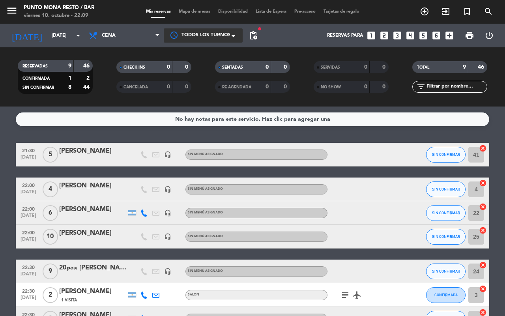
click at [223, 37] on span "Todos los turnos" at bounding box center [205, 36] width 49 height 8
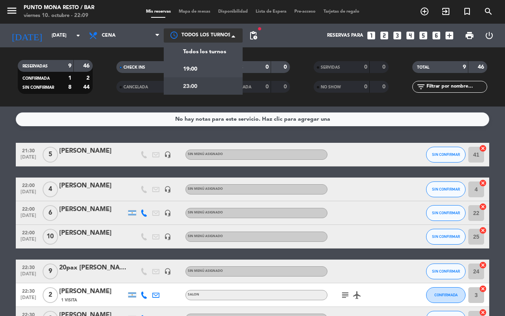
click at [222, 84] on div "23:00" at bounding box center [203, 85] width 79 height 17
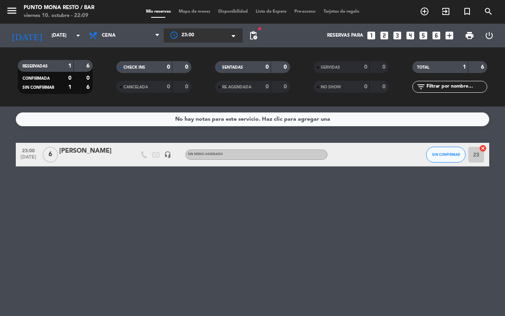
click at [213, 41] on div at bounding box center [203, 35] width 79 height 14
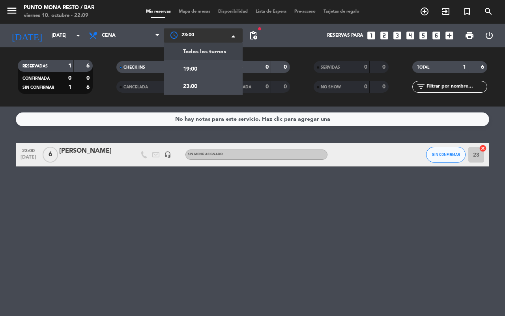
click at [217, 52] on span "Todos los turnos" at bounding box center [204, 51] width 43 height 9
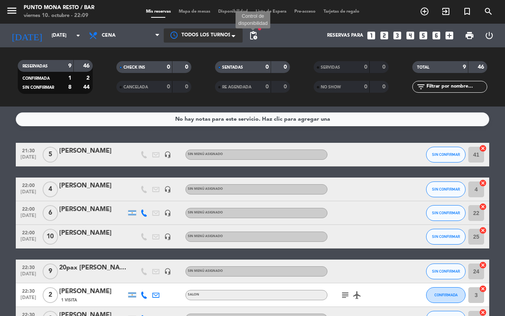
click at [248, 32] on span "pending_actions" at bounding box center [252, 35] width 9 height 9
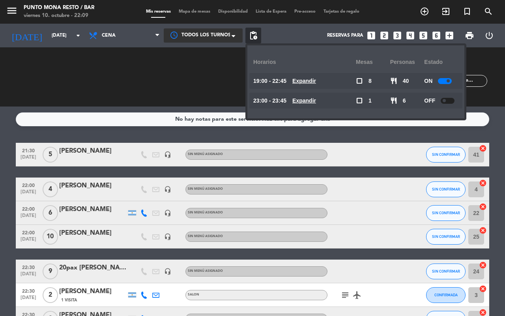
click at [315, 101] on u "Expandir" at bounding box center [304, 100] width 24 height 6
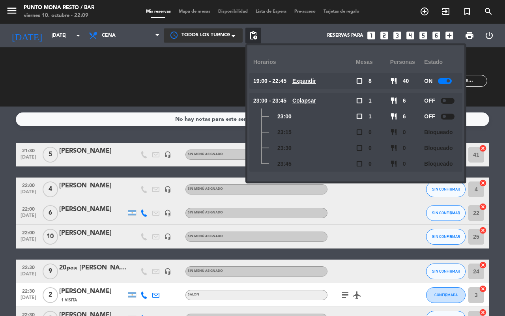
click at [446, 100] on span at bounding box center [443, 100] width 3 height 3
click at [310, 83] on u "Expandir" at bounding box center [304, 81] width 24 height 6
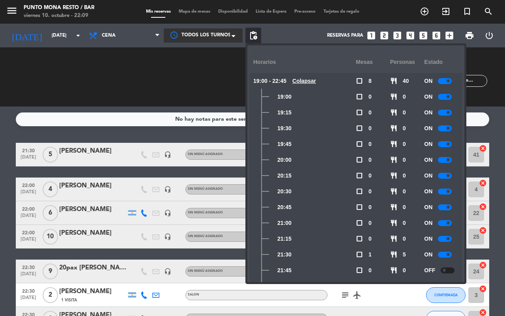
click at [218, 88] on div "SENTADAS 0 0 RE AGENDADA 0 0" at bounding box center [252, 76] width 99 height 43
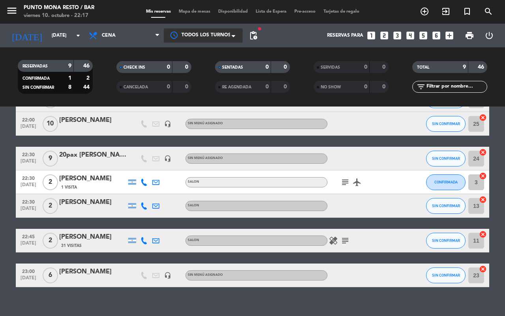
scroll to position [123, 0]
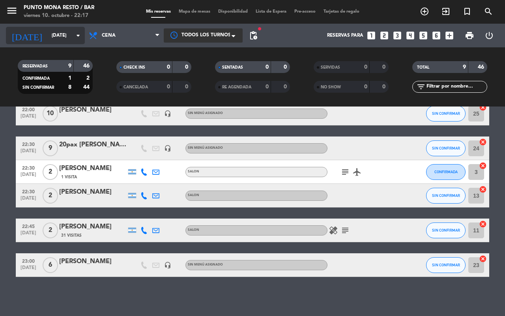
click at [70, 32] on input "[DATE]" at bounding box center [79, 35] width 63 height 13
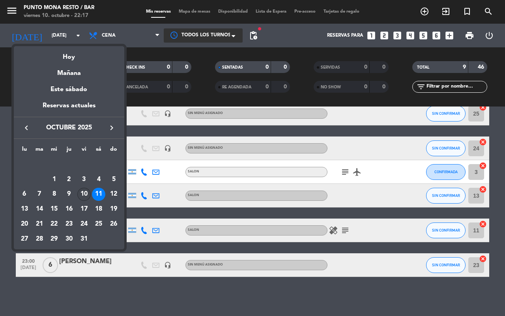
click at [84, 195] on div "10" at bounding box center [83, 194] width 13 height 13
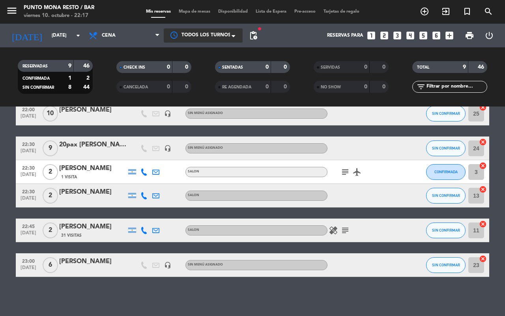
type input "[DATE]"
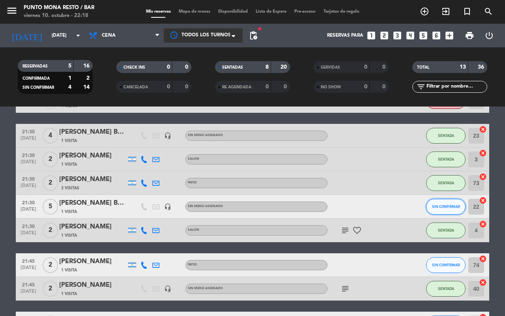
click at [438, 205] on span "SIN CONFIRMAR" at bounding box center [446, 206] width 28 height 4
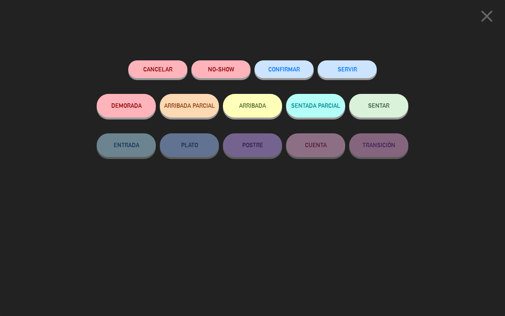
click at [393, 113] on button "SENTAR" at bounding box center [378, 106] width 59 height 24
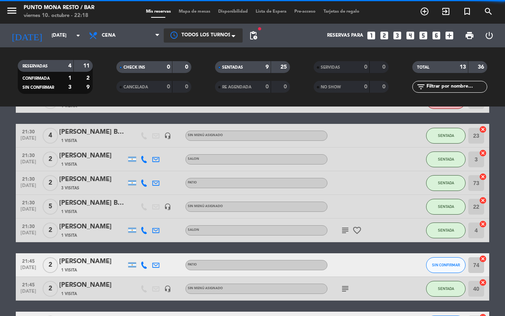
scroll to position [172, 0]
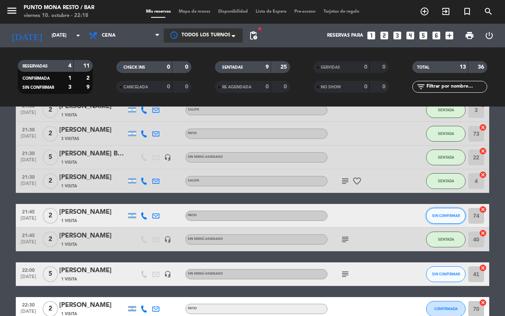
click at [446, 210] on button "SIN CONFIRMAR" at bounding box center [445, 216] width 39 height 16
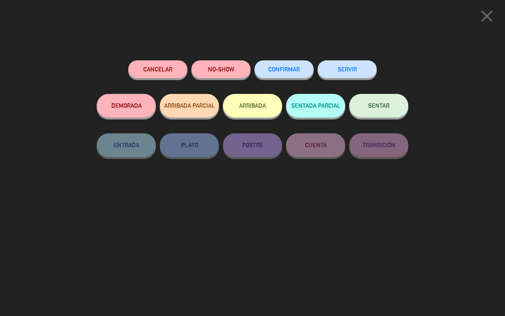
click at [396, 112] on button "SENTAR" at bounding box center [378, 106] width 59 height 24
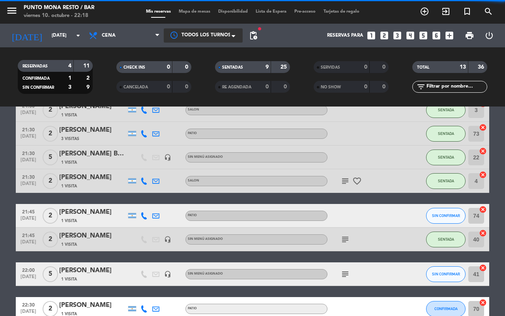
scroll to position [222, 0]
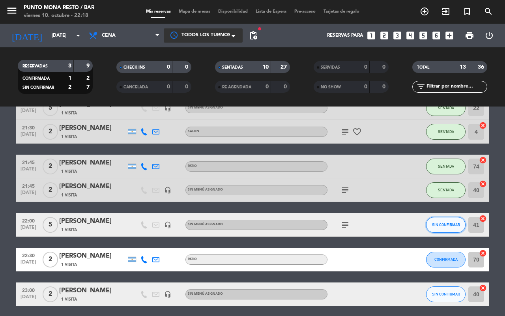
click at [442, 221] on button "SIN CONFIRMAR" at bounding box center [445, 225] width 39 height 16
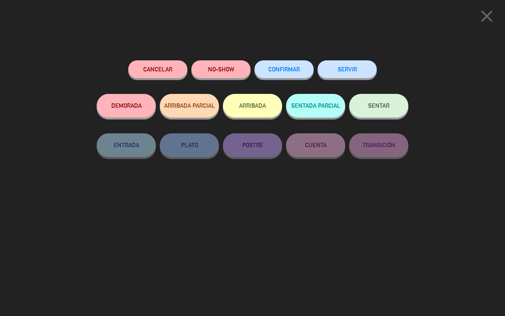
click at [398, 109] on button "SENTAR" at bounding box center [378, 106] width 59 height 24
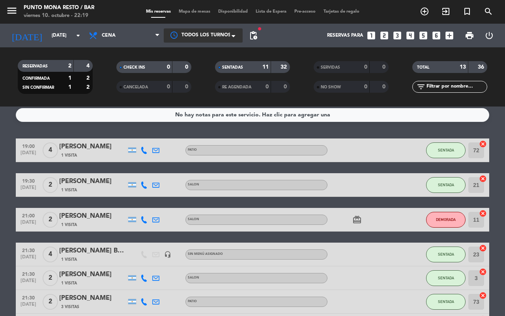
scroll to position [251, 0]
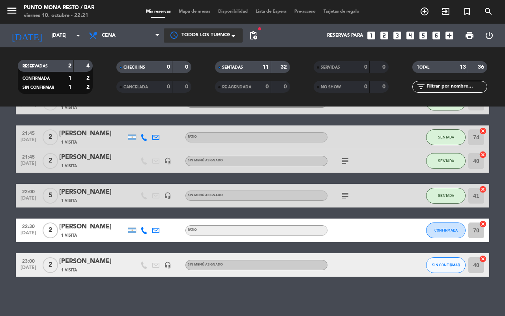
click at [255, 28] on span "pending_actions" at bounding box center [253, 36] width 16 height 16
click at [254, 34] on span "pending_actions" at bounding box center [252, 35] width 9 height 9
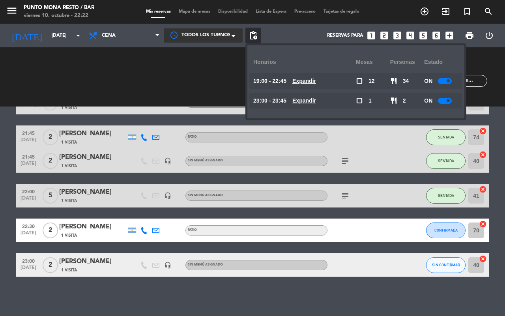
click at [254, 34] on span "pending_actions" at bounding box center [252, 35] width 9 height 9
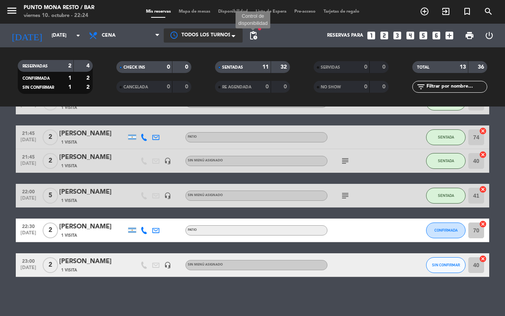
click at [251, 35] on span "pending_actions" at bounding box center [252, 35] width 9 height 9
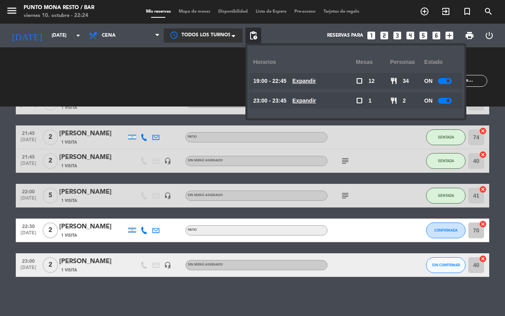
click at [195, 85] on div "CHECK INS 0 0 CANCELADA 0 0" at bounding box center [154, 76] width 99 height 43
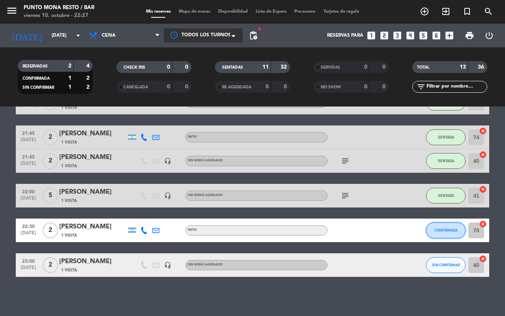
click at [448, 233] on button "CONFIRMADA" at bounding box center [445, 230] width 39 height 16
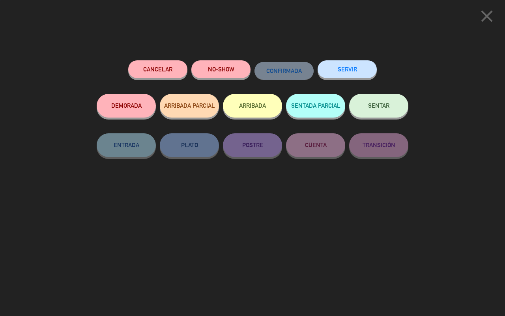
drag, startPoint x: 390, startPoint y: 109, endPoint x: 384, endPoint y: 107, distance: 6.2
click at [388, 108] on button "SENTAR" at bounding box center [378, 106] width 59 height 24
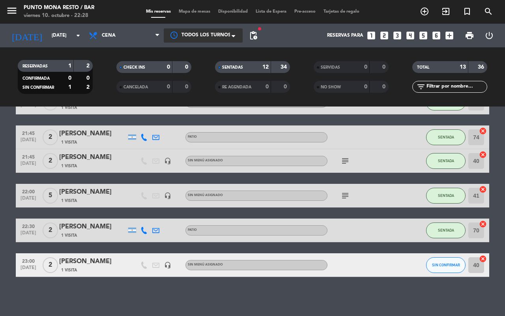
click at [346, 162] on icon "subject" at bounding box center [344, 160] width 9 height 9
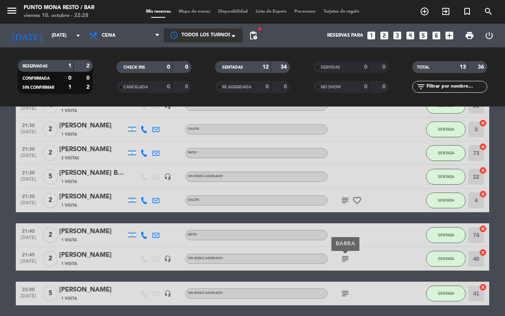
scroll to position [152, 0]
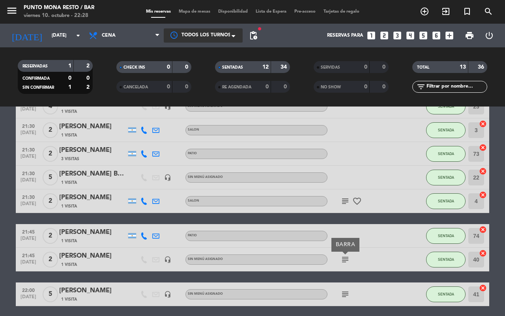
click at [344, 198] on icon "subject" at bounding box center [344, 200] width 9 height 9
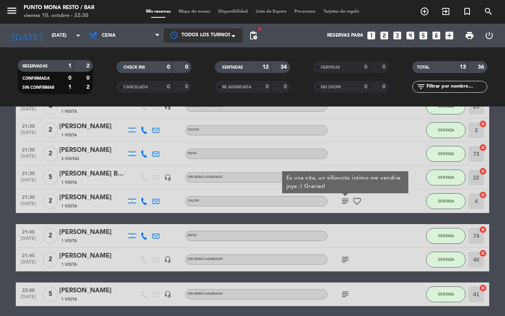
scroll to position [251, 0]
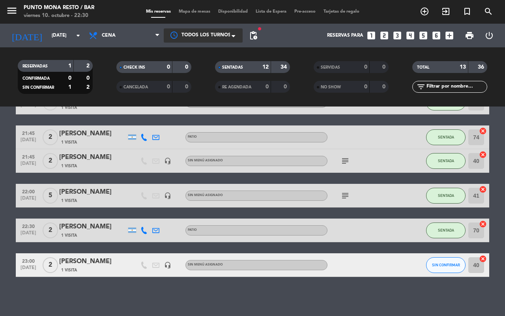
click at [322, 292] on div "No hay notas para este servicio. Haz clic para agregar una 19:00 [DATE] 4 [PERS…" at bounding box center [252, 210] width 505 height 209
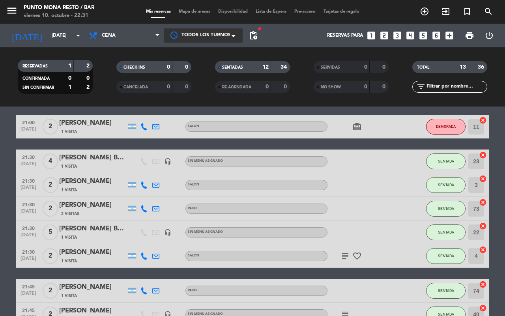
scroll to position [99, 0]
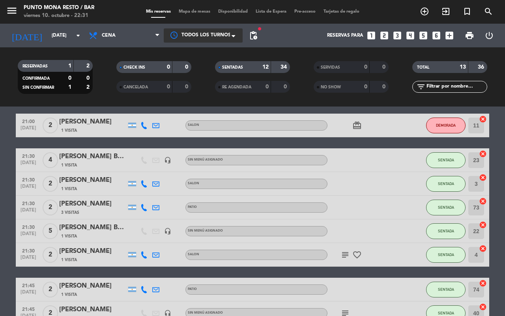
click at [345, 257] on icon "subject" at bounding box center [344, 254] width 9 height 9
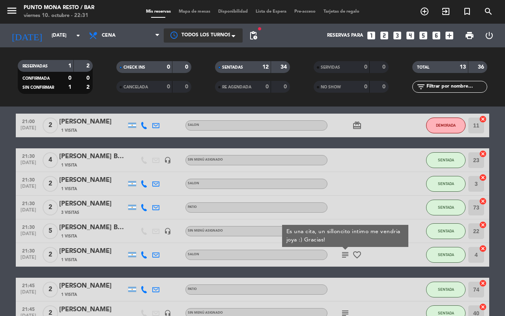
click at [347, 269] on div "19:00 [DATE] 4 [PERSON_NAME] 1 Visita PATIO SENTADA 72 cancel 19:30 [DATE] 2 [P…" at bounding box center [252, 236] width 473 height 385
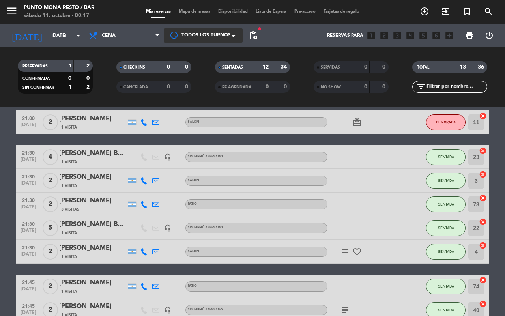
scroll to position [246, 0]
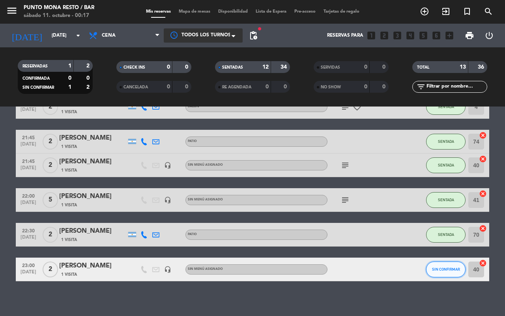
click at [432, 269] on span "SIN CONFIRMAR" at bounding box center [446, 269] width 28 height 4
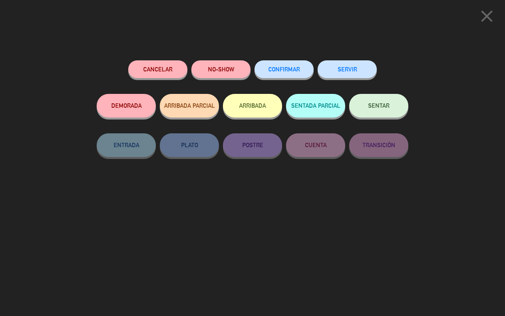
click at [394, 98] on button "SENTAR" at bounding box center [378, 106] width 59 height 24
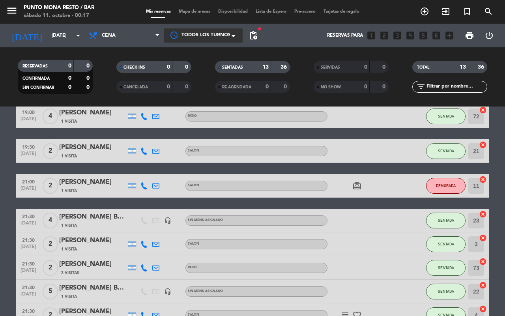
scroll to position [0, 0]
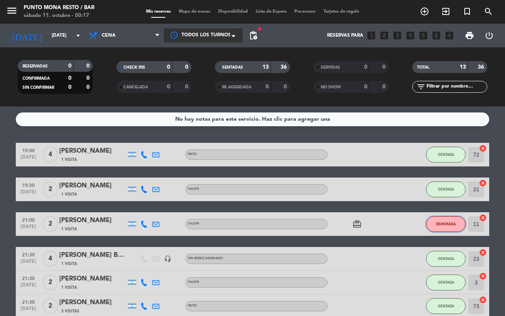
click at [450, 223] on span "DEMORADA" at bounding box center [446, 224] width 20 height 4
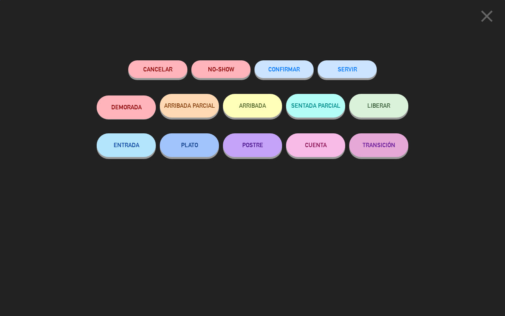
click at [381, 104] on span "LIBERAR" at bounding box center [378, 105] width 23 height 7
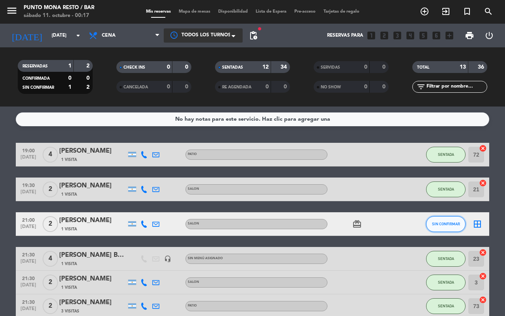
click at [448, 223] on span "SIN CONFIRMAR" at bounding box center [446, 224] width 28 height 4
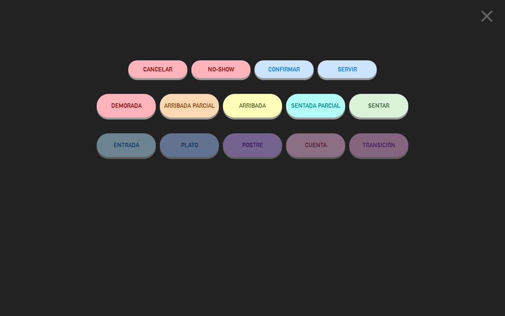
click at [375, 112] on button "SENTAR" at bounding box center [378, 106] width 59 height 24
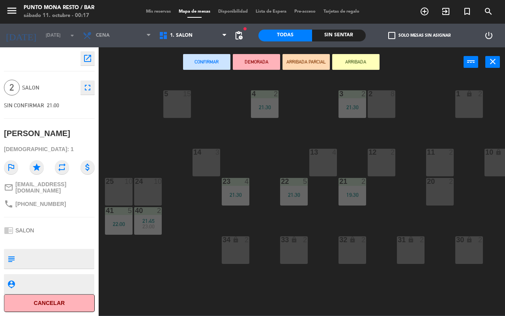
click at [167, 111] on div "5 15" at bounding box center [177, 104] width 28 height 28
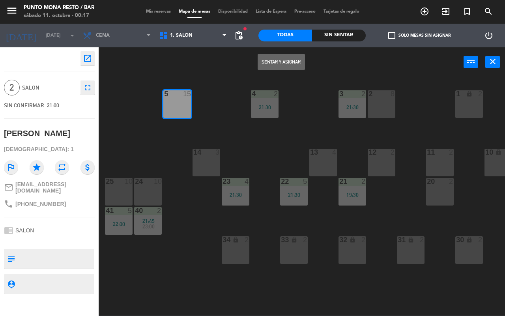
click at [272, 62] on button "Sentar y Asignar" at bounding box center [281, 62] width 47 height 16
